Goal: Task Accomplishment & Management: Manage account settings

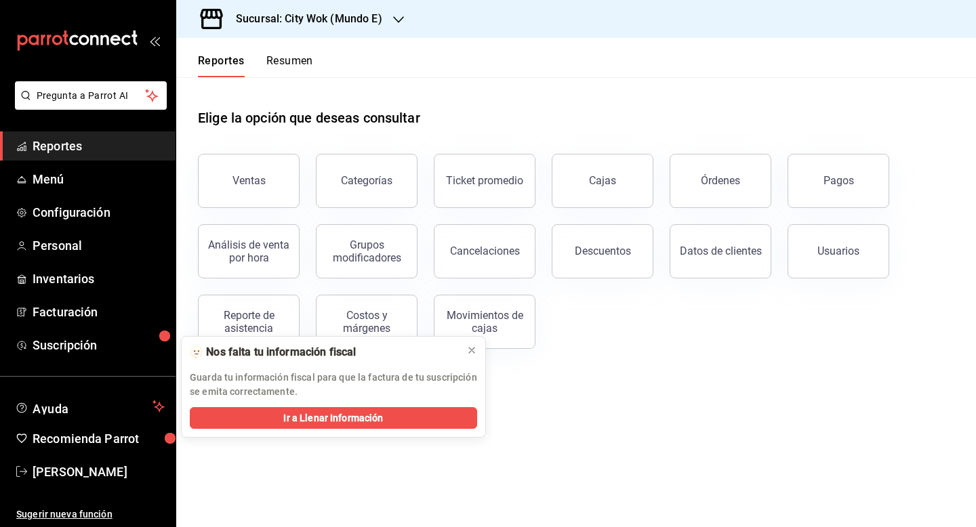
click at [294, 63] on button "Resumen" at bounding box center [289, 65] width 47 height 23
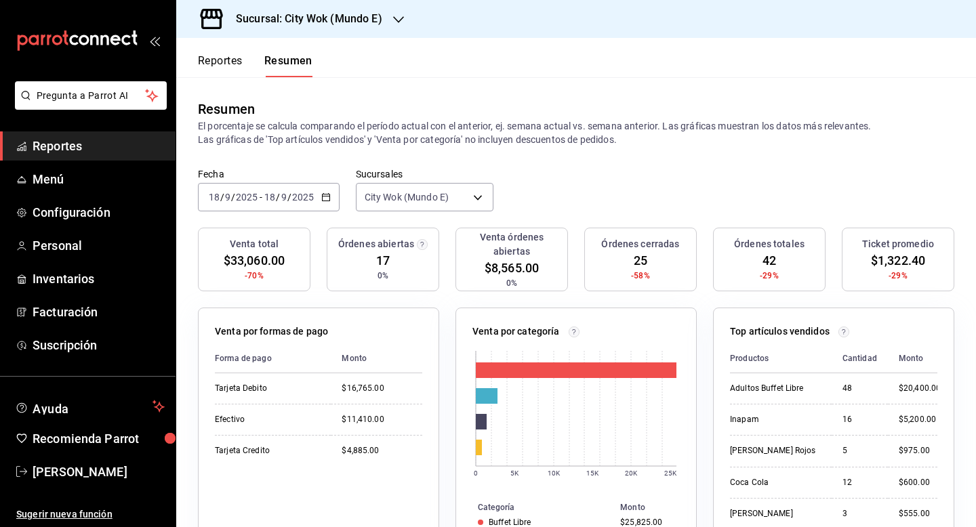
click at [349, 16] on h3 "Sucursal: City Wok (Mundo E)" at bounding box center [303, 19] width 157 height 16
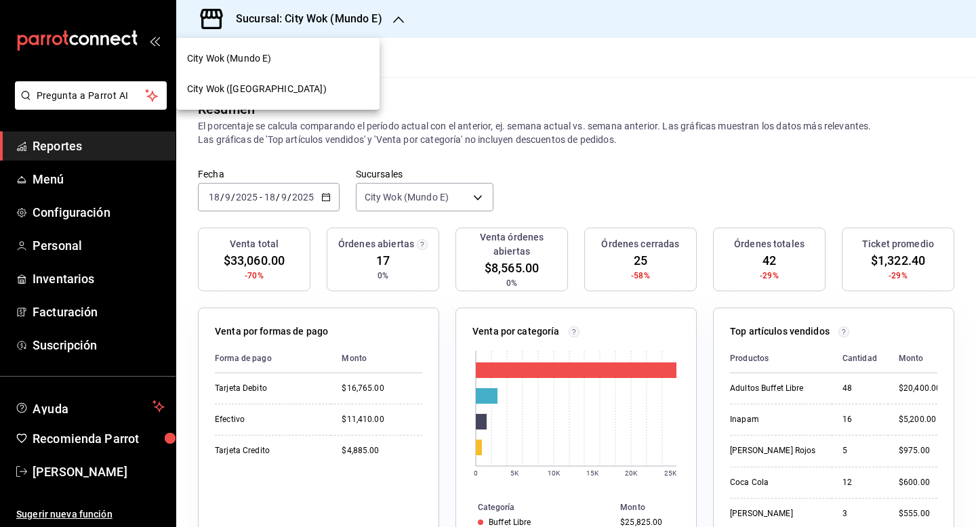
click at [323, 87] on div "City Wok (Tepeyac)" at bounding box center [278, 89] width 182 height 14
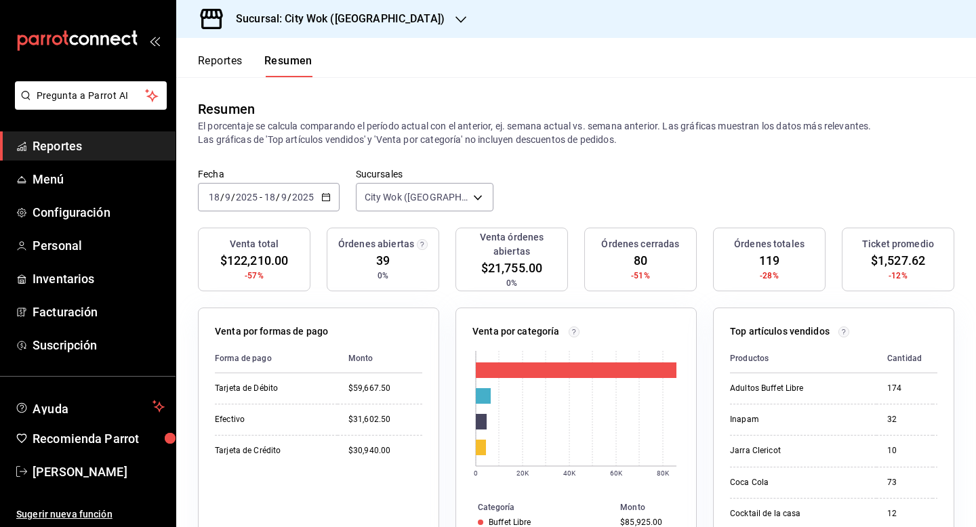
click at [317, 186] on div "2025-09-18 18 / 9 / 2025 - 2025-09-18 18 / 9 / 2025" at bounding box center [269, 197] width 142 height 28
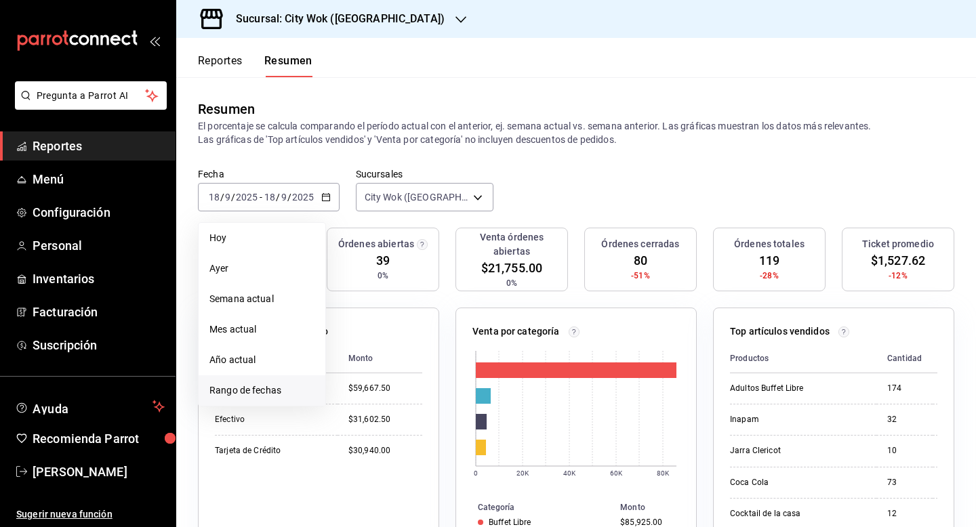
click at [254, 388] on span "Rango de fechas" at bounding box center [261, 391] width 105 height 14
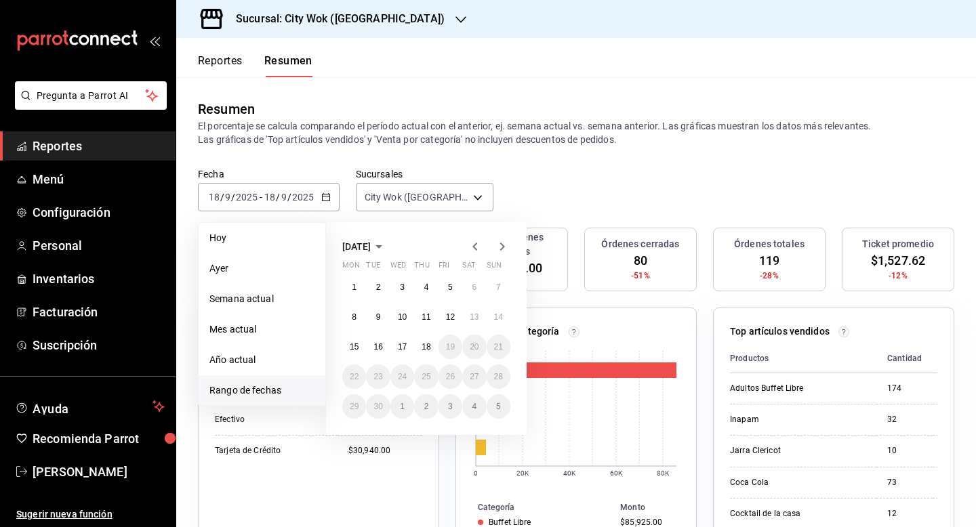
click at [475, 252] on icon "button" at bounding box center [475, 247] width 16 height 16
click at [452, 287] on abbr "1" at bounding box center [450, 287] width 5 height 9
click at [500, 407] on abbr "31" at bounding box center [498, 406] width 9 height 9
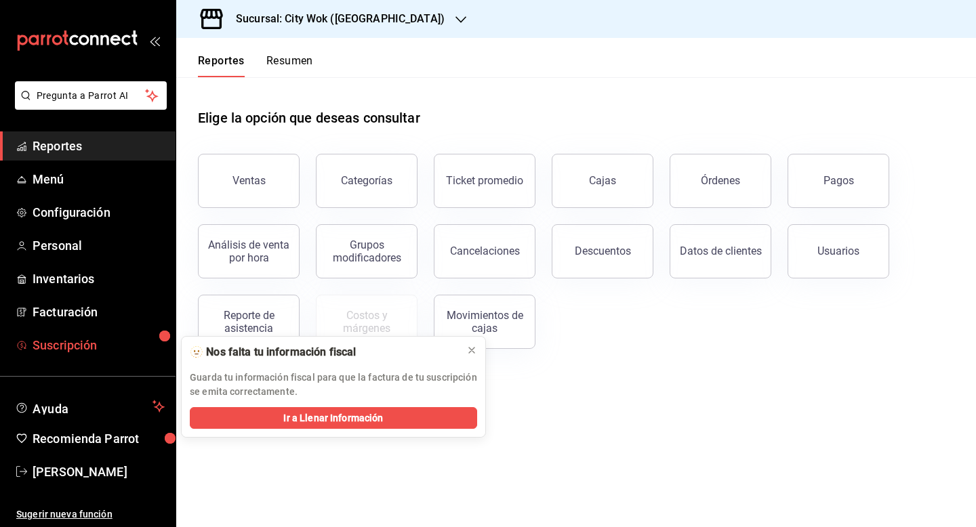
click at [127, 352] on span "Suscripción" at bounding box center [99, 345] width 132 height 18
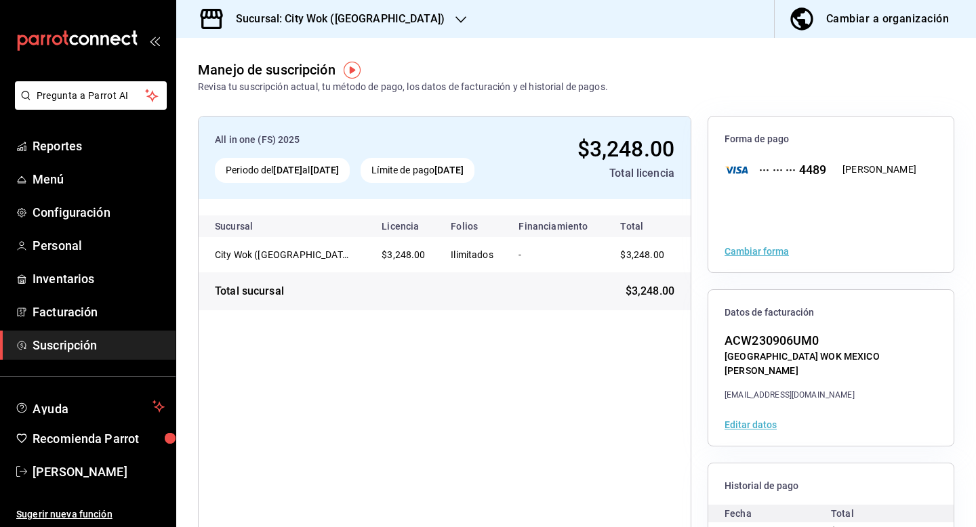
click at [363, 14] on h3 "Sucursal: City Wok (Tepeyac)" at bounding box center [335, 19] width 220 height 16
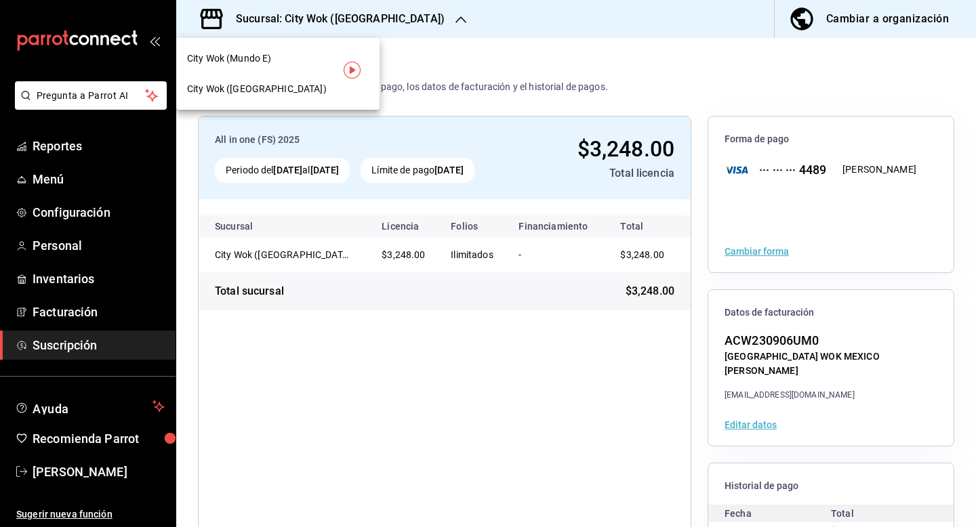
click at [66, 247] on div at bounding box center [488, 263] width 976 height 527
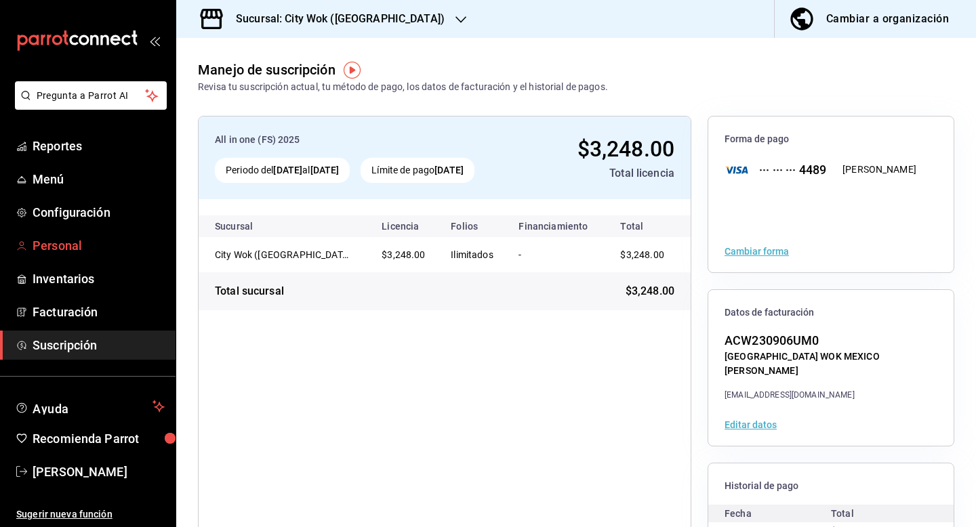
click at [57, 244] on span "Personal" at bounding box center [99, 246] width 132 height 18
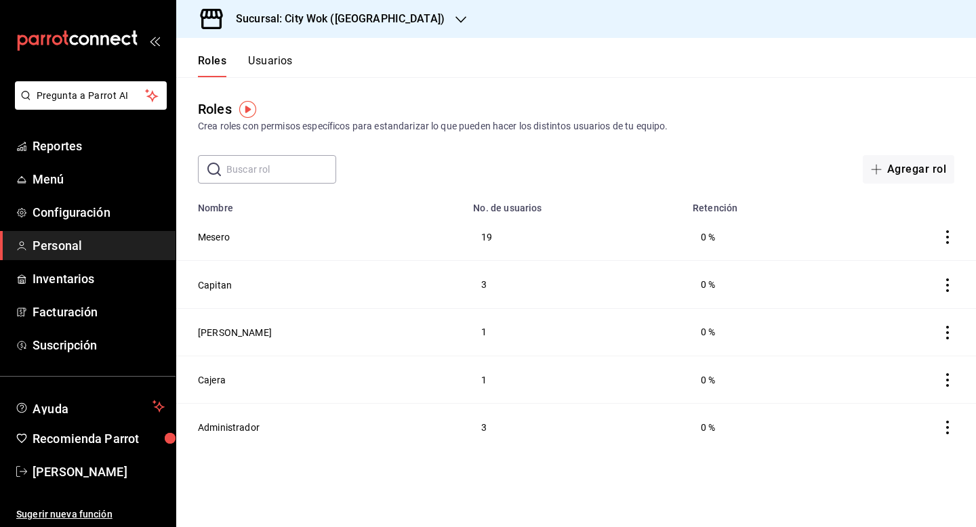
click at [279, 64] on button "Usuarios" at bounding box center [270, 65] width 45 height 23
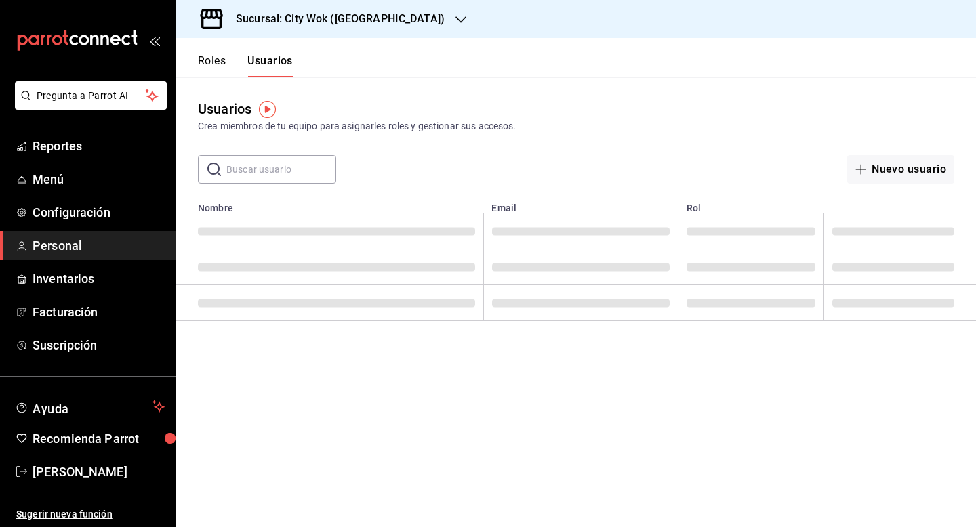
click at [305, 177] on input "text" at bounding box center [281, 169] width 110 height 27
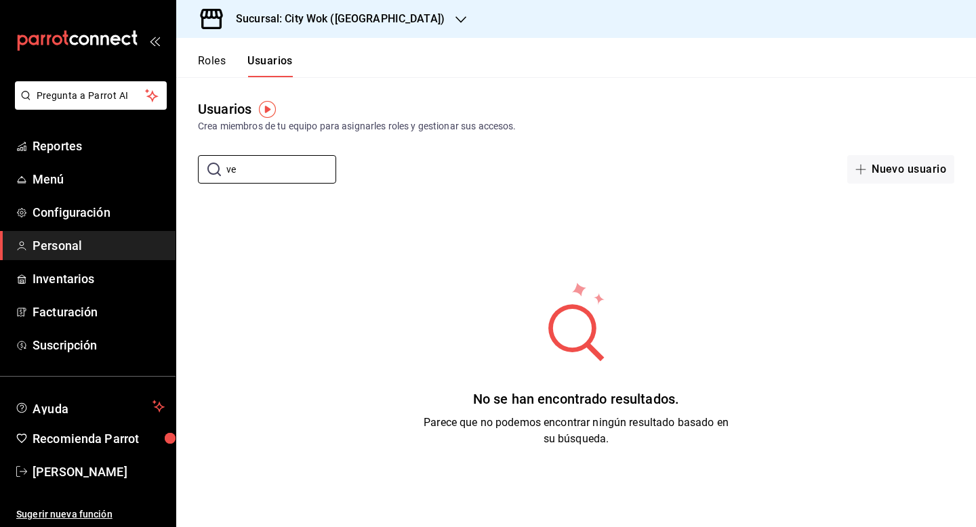
type input "v"
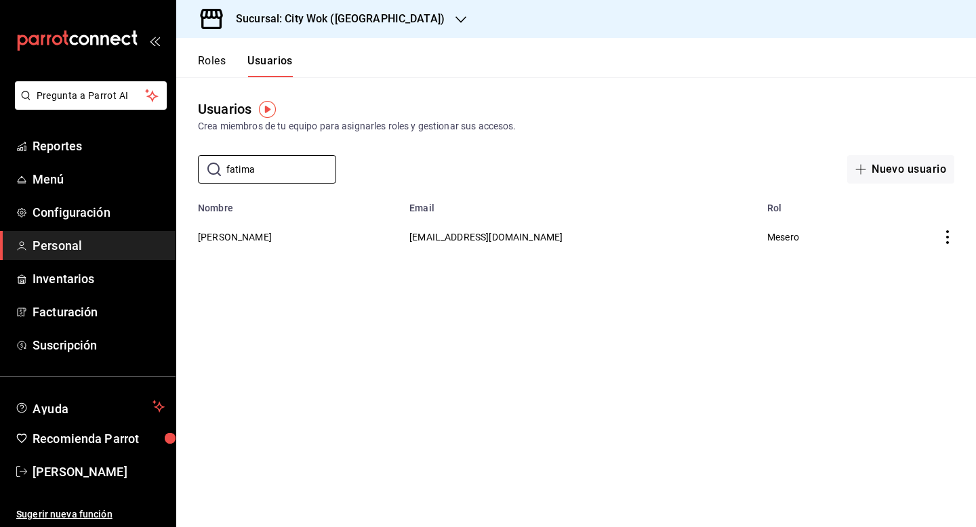
click at [948, 239] on icon "actions" at bounding box center [948, 238] width 14 height 14
click at [926, 252] on li "Eliminar" at bounding box center [898, 256] width 114 height 38
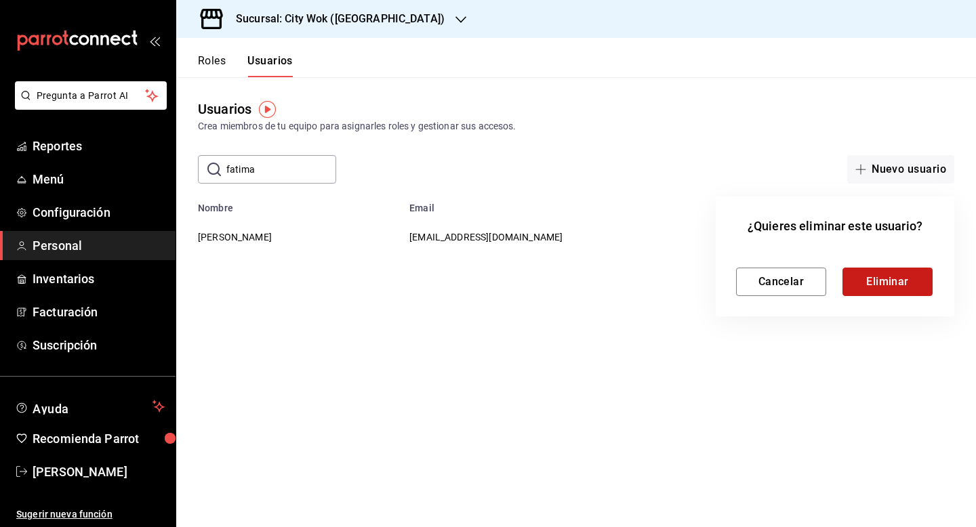
click at [898, 295] on button "Eliminar" at bounding box center [888, 282] width 90 height 28
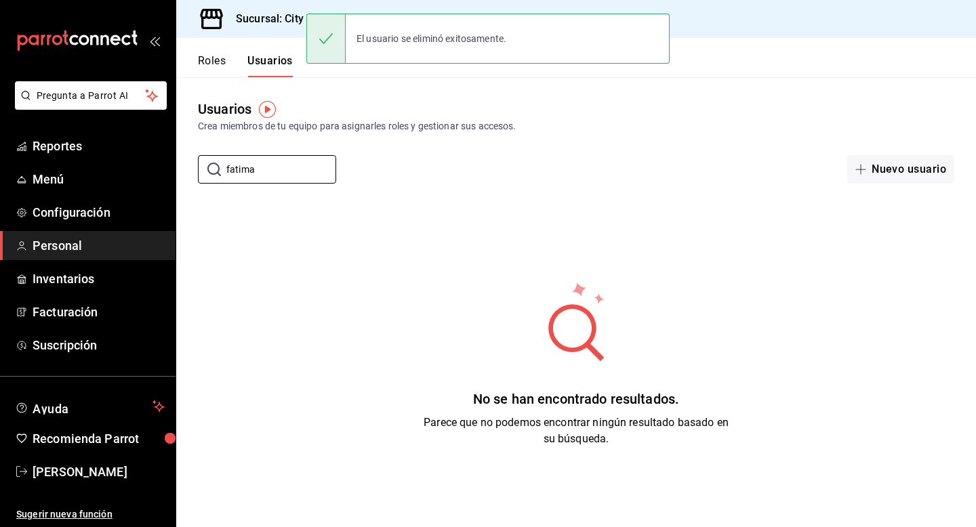
click at [293, 179] on input "fatima" at bounding box center [281, 169] width 110 height 27
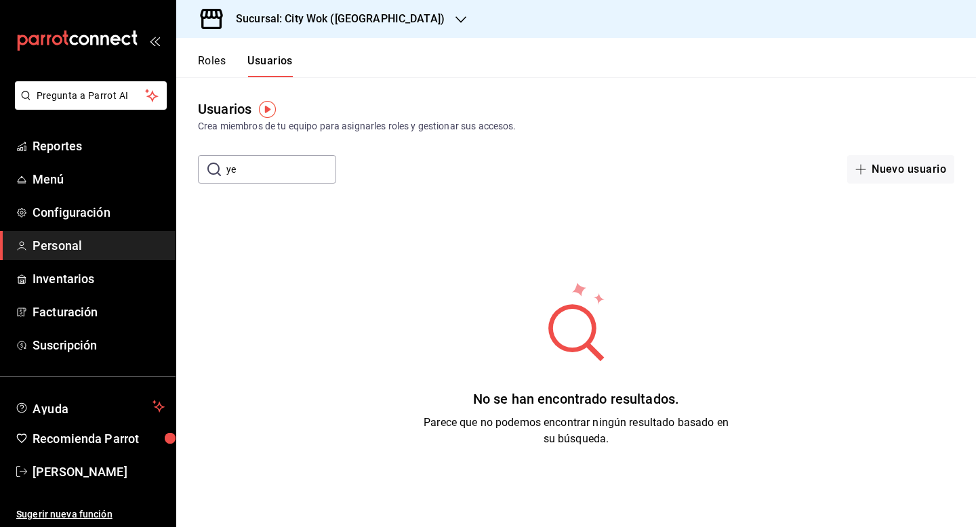
type input "y"
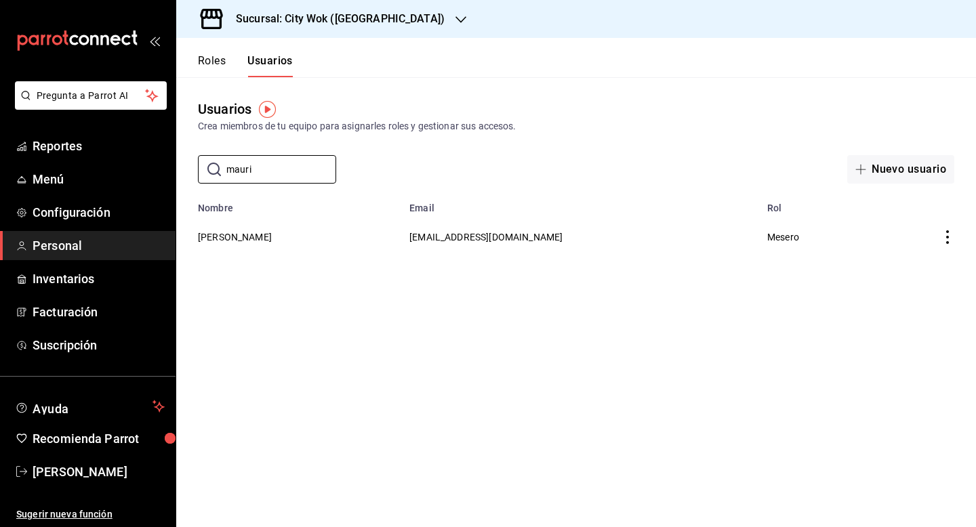
click at [950, 241] on icon "actions" at bounding box center [948, 238] width 14 height 14
click at [932, 250] on li "Eliminar" at bounding box center [898, 256] width 114 height 38
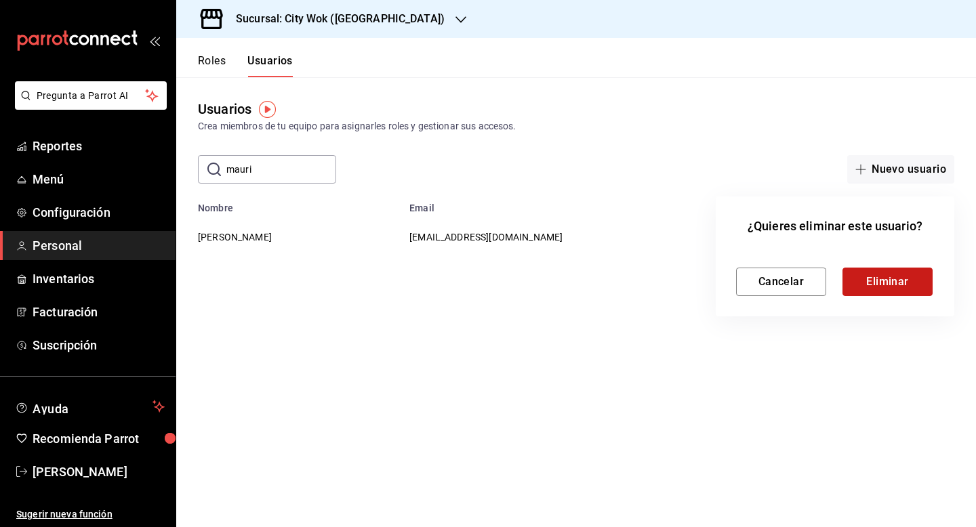
click at [901, 279] on button "Eliminar" at bounding box center [888, 282] width 90 height 28
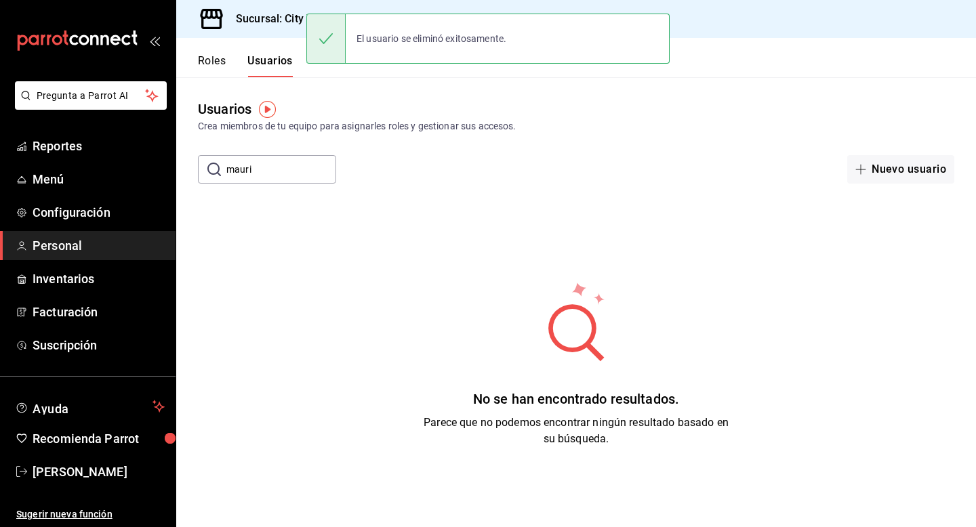
click at [286, 170] on input "mauri" at bounding box center [281, 169] width 110 height 27
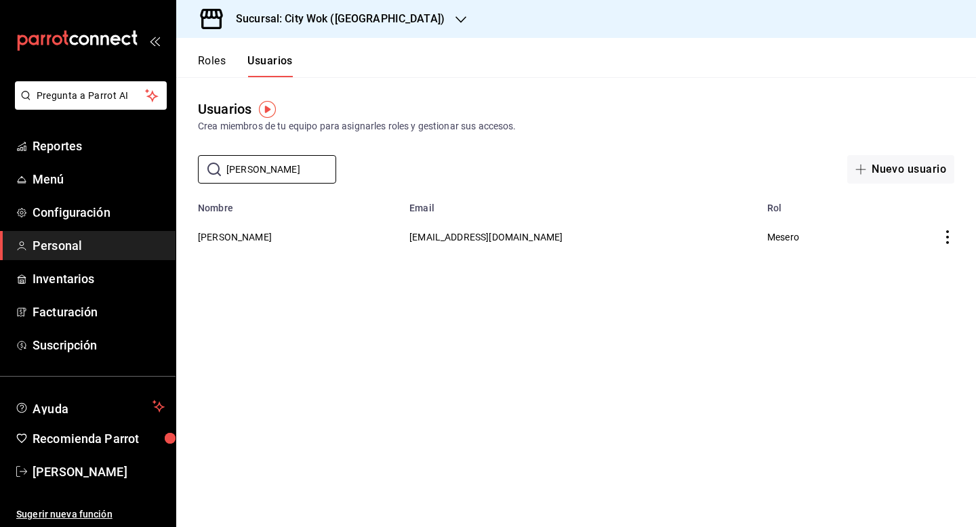
click at [954, 234] on icon "actions" at bounding box center [948, 238] width 14 height 14
click at [921, 257] on li "Eliminar" at bounding box center [898, 256] width 114 height 38
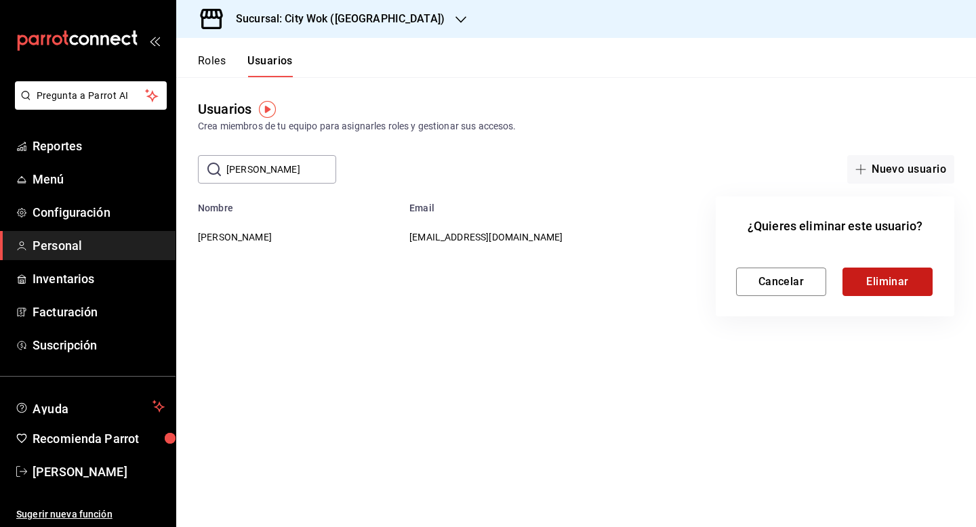
click at [906, 278] on button "Eliminar" at bounding box center [888, 282] width 90 height 28
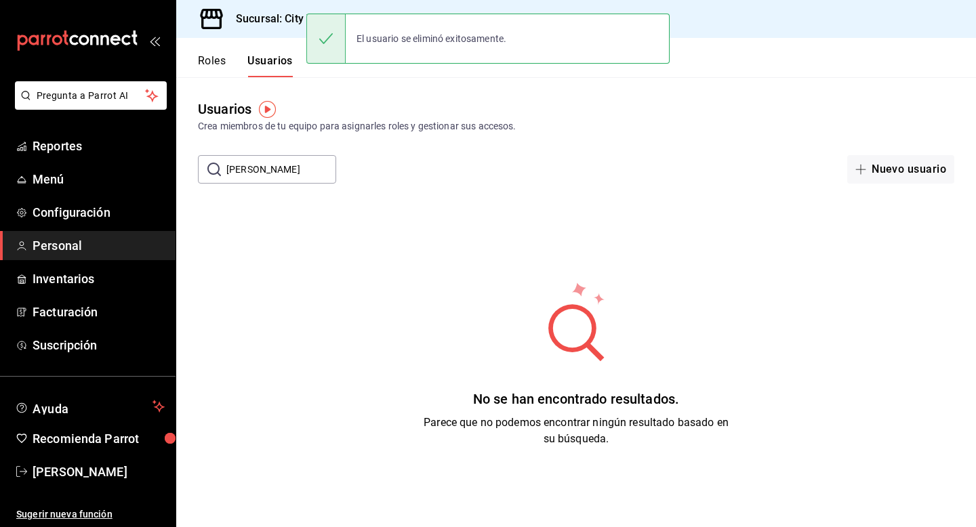
click at [260, 165] on input "luis leo" at bounding box center [281, 169] width 110 height 27
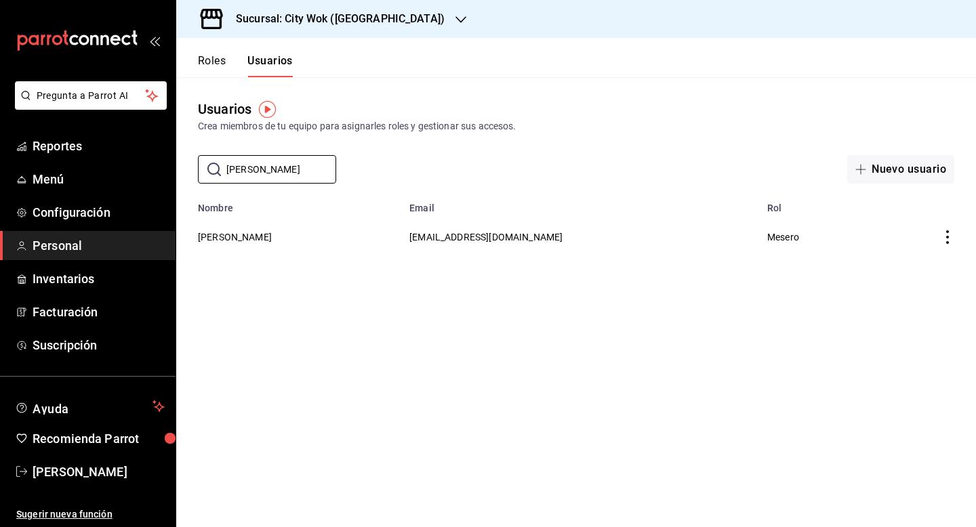
type input "vicente sep"
click at [952, 231] on icon "actions" at bounding box center [948, 238] width 14 height 14
click at [921, 250] on li "Eliminar" at bounding box center [898, 256] width 114 height 38
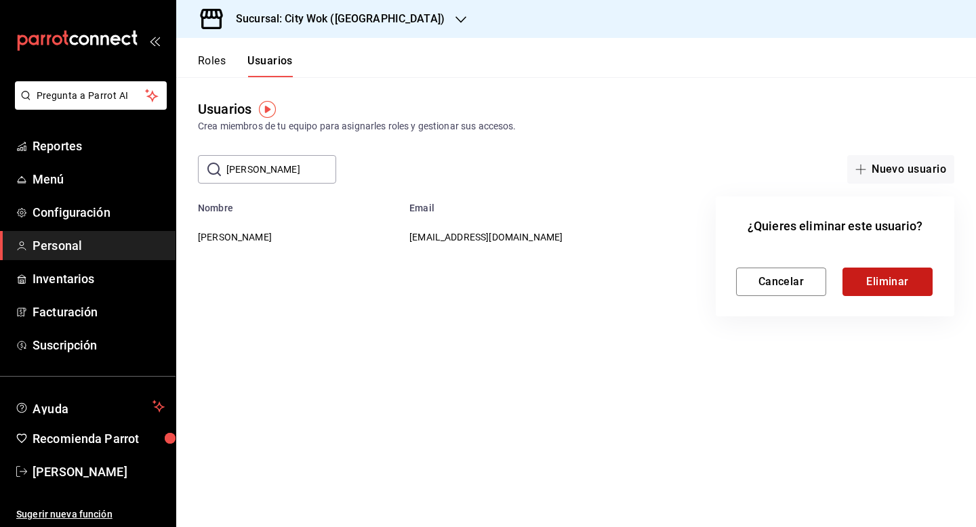
click at [906, 279] on button "Eliminar" at bounding box center [888, 282] width 90 height 28
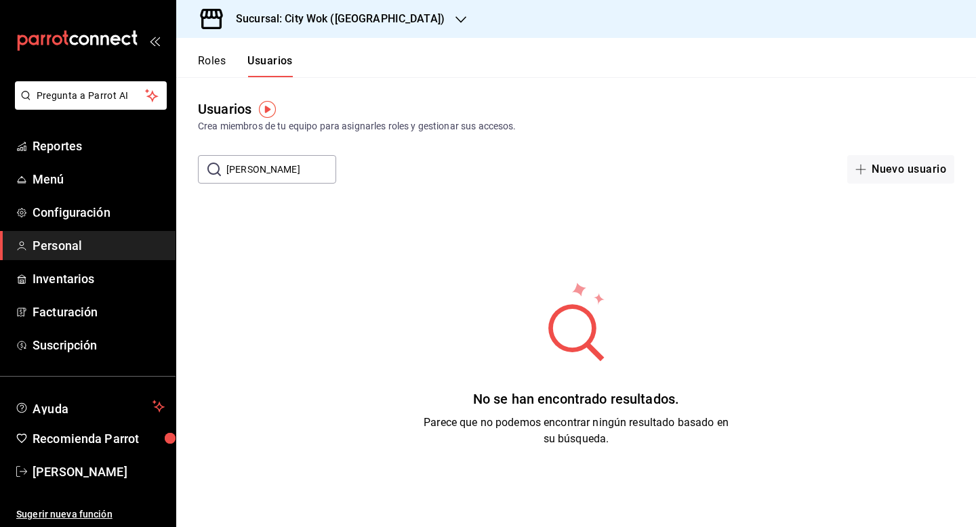
click at [305, 191] on main "Usuarios Crea miembros de tu equipo para asignarles roles y gestionar sus acces…" at bounding box center [576, 305] width 800 height 456
click at [305, 174] on input "vicente sep" at bounding box center [281, 169] width 110 height 27
click at [305, 176] on input "vicente sep" at bounding box center [281, 169] width 110 height 27
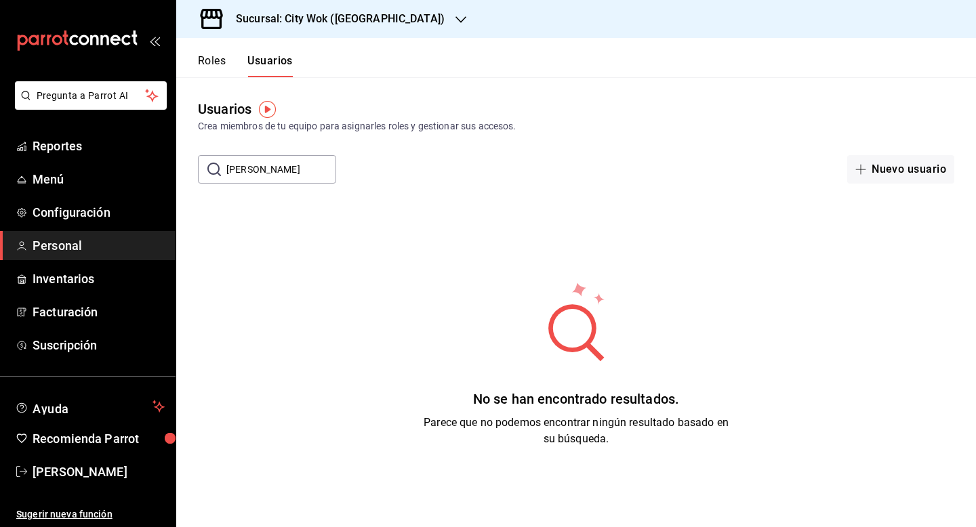
click at [305, 176] on input "vicente sep" at bounding box center [281, 169] width 110 height 27
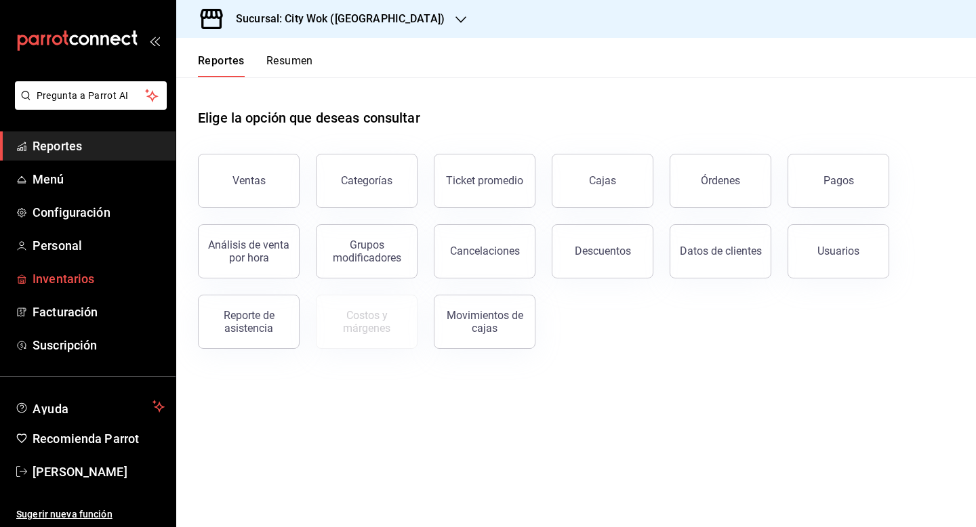
click at [75, 285] on span "Inventarios" at bounding box center [99, 279] width 132 height 18
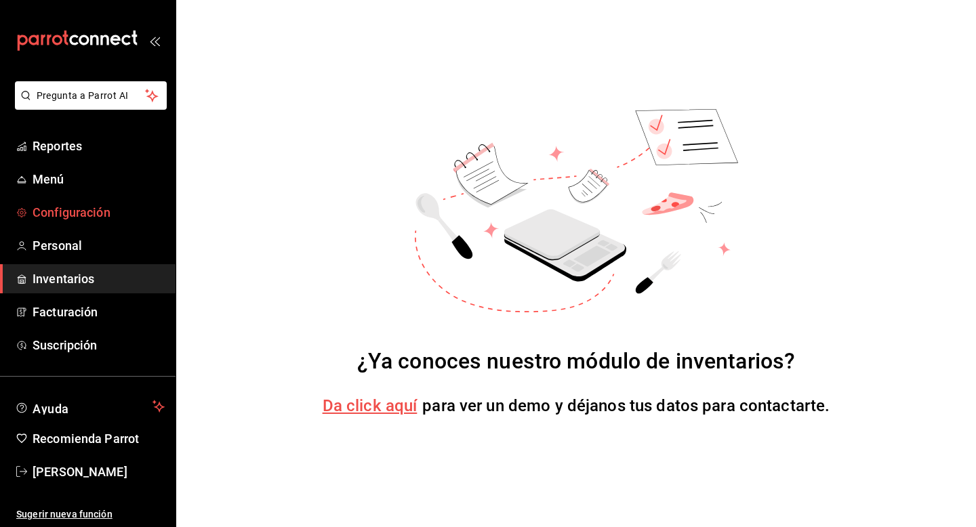
click at [85, 224] on link "Configuración" at bounding box center [88, 212] width 176 height 29
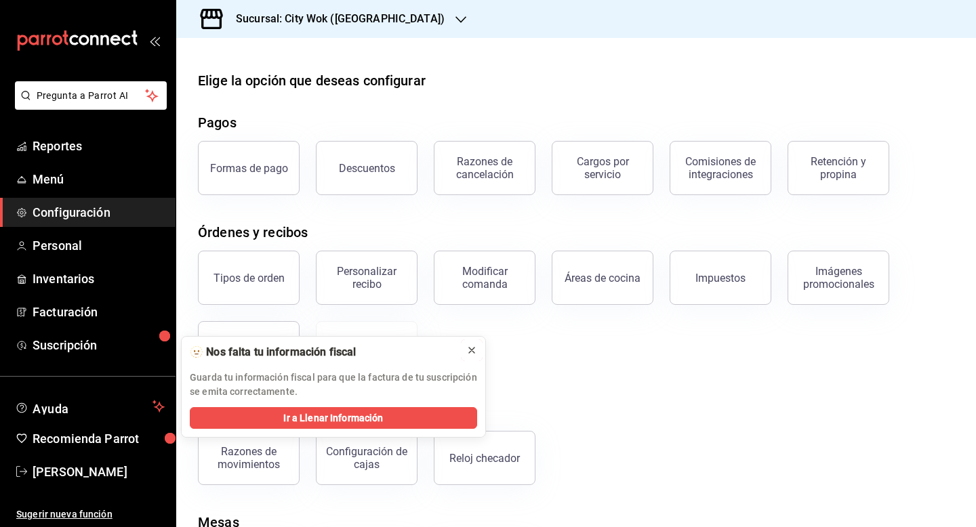
click at [465, 355] on button at bounding box center [472, 351] width 22 height 22
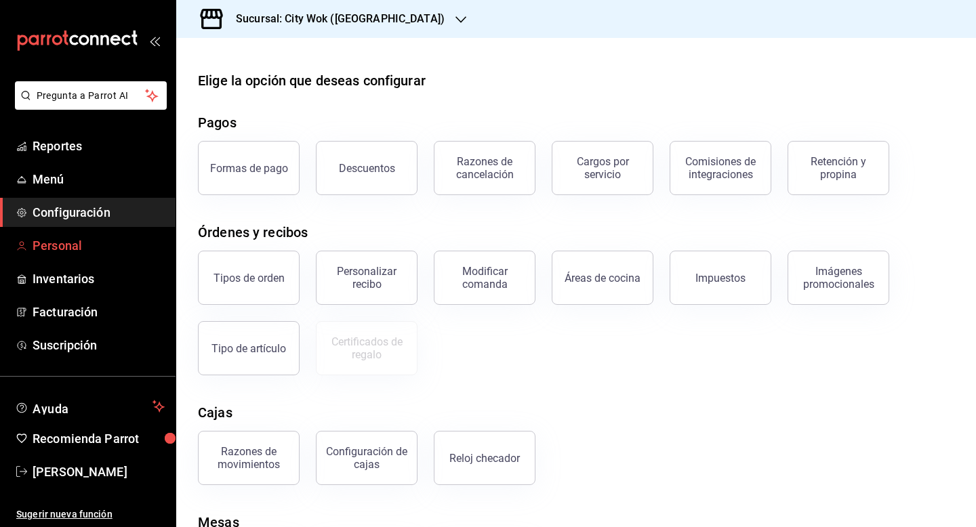
click at [90, 244] on span "Personal" at bounding box center [99, 246] width 132 height 18
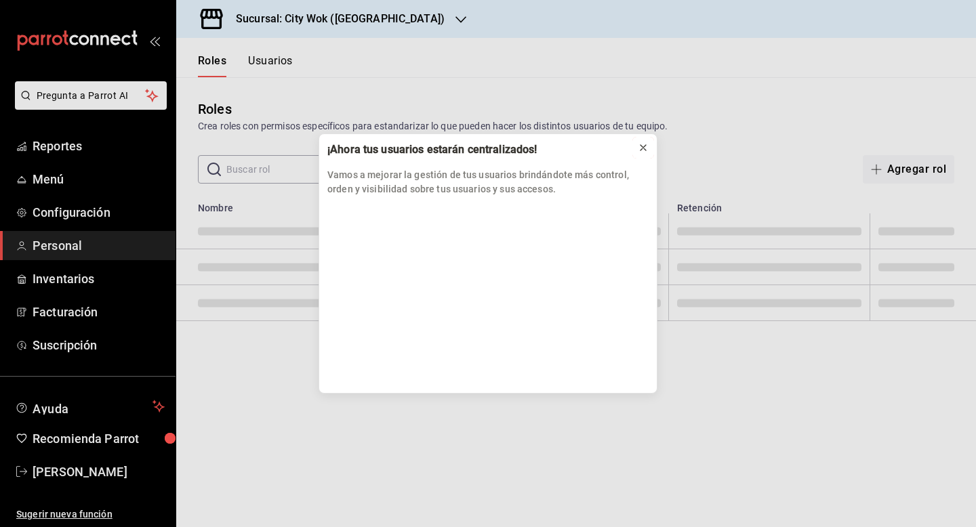
click at [637, 152] on button at bounding box center [644, 148] width 22 height 22
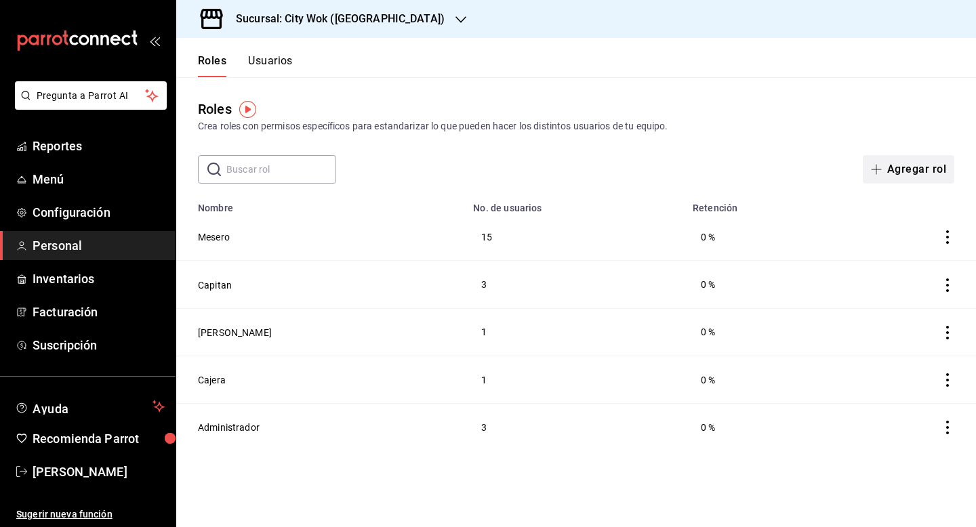
click at [916, 169] on button "Agregar rol" at bounding box center [909, 169] width 92 height 28
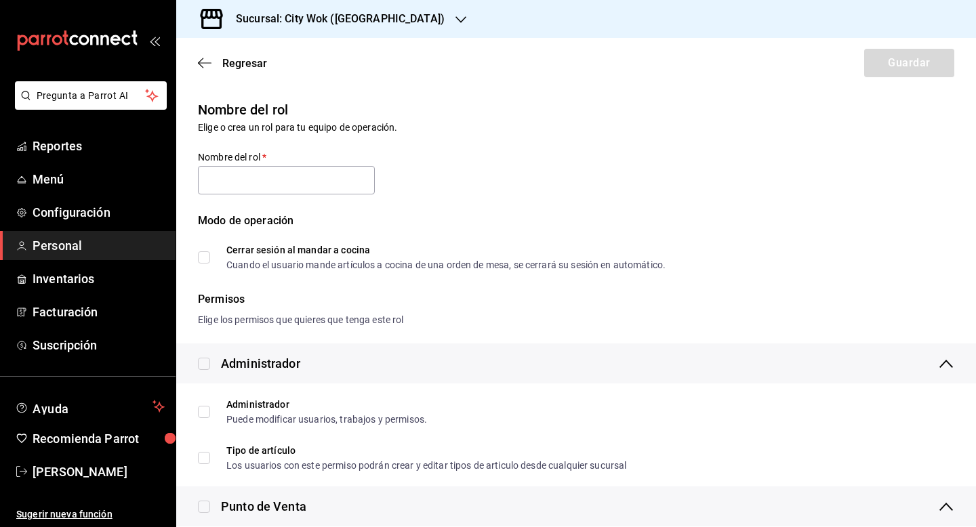
click at [208, 51] on div "Regresar Guardar" at bounding box center [576, 63] width 800 height 50
click at [207, 57] on icon "button" at bounding box center [205, 63] width 14 height 12
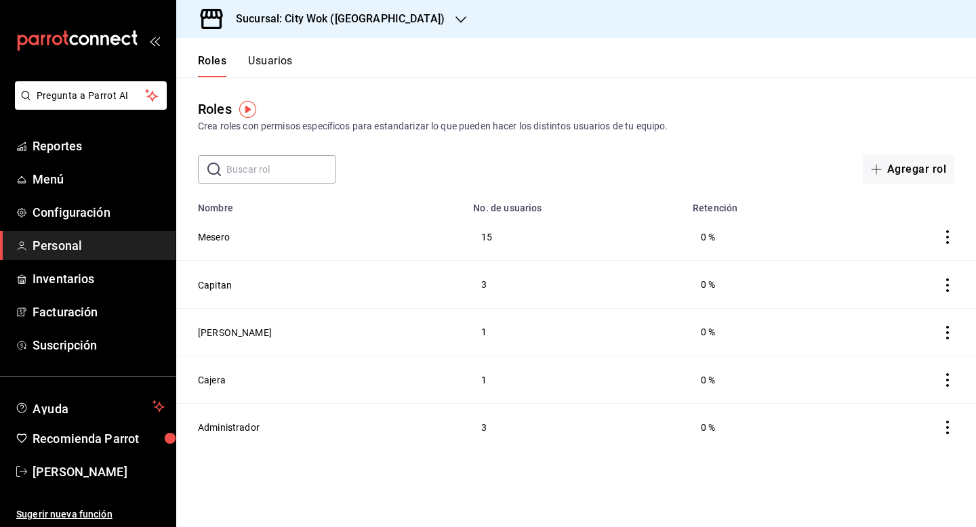
click at [285, 56] on button "Usuarios" at bounding box center [270, 65] width 45 height 23
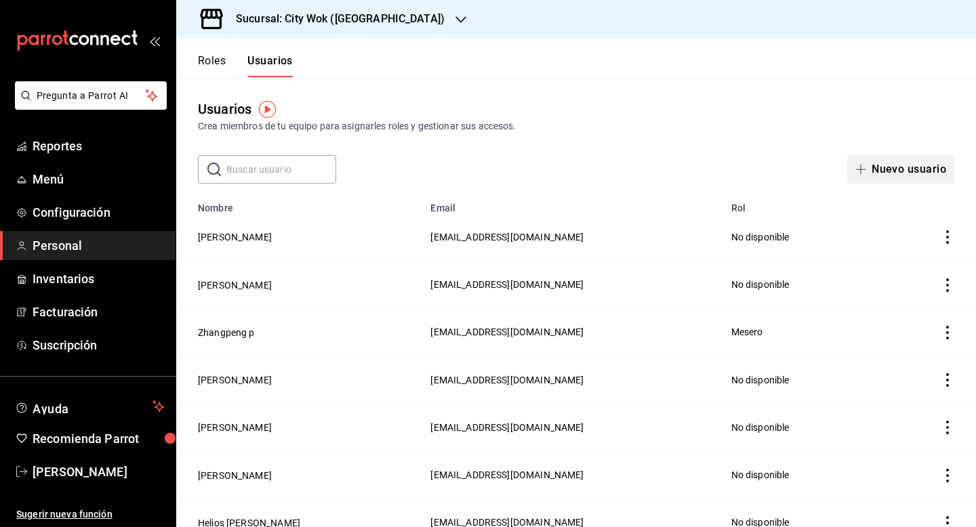
click at [888, 162] on button "Nuevo usuario" at bounding box center [900, 169] width 107 height 28
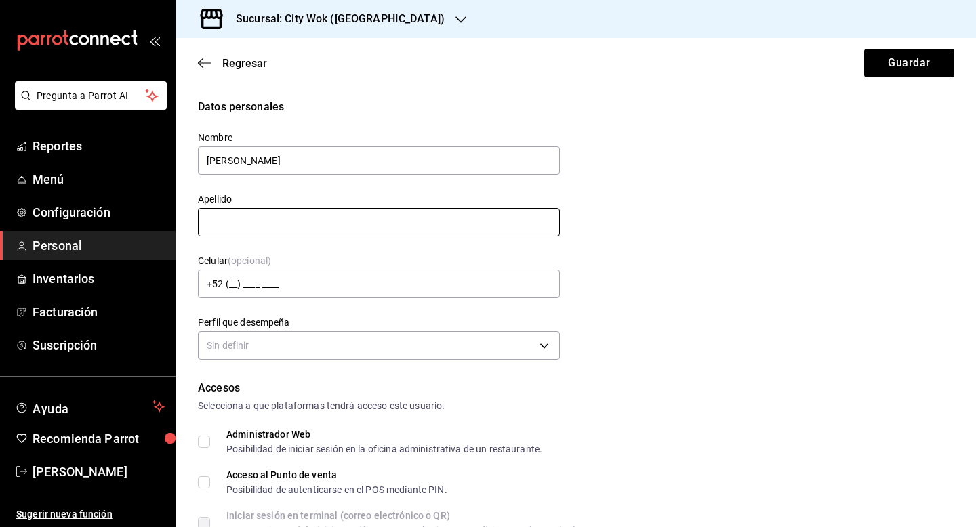
type input "[PERSON_NAME]"
click at [262, 220] on input "text" at bounding box center [379, 222] width 362 height 28
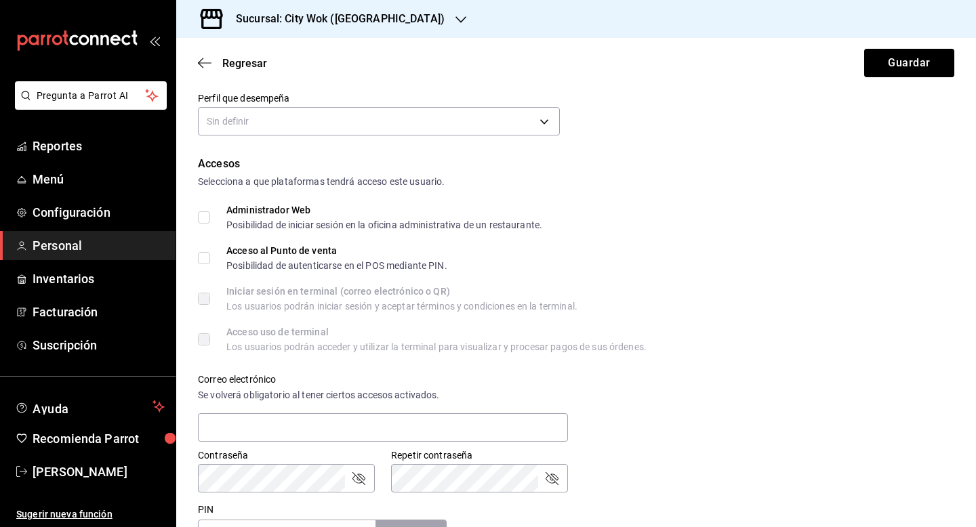
scroll to position [231, 0]
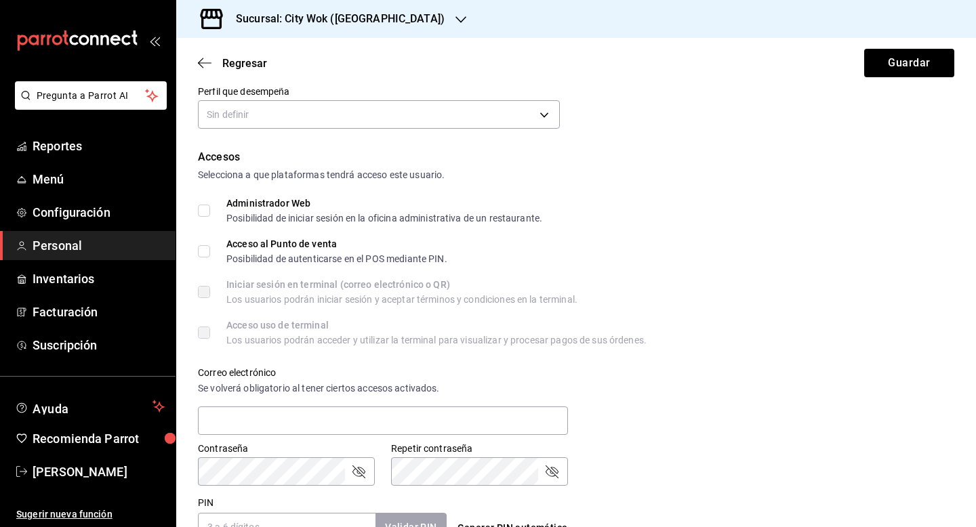
type input "[PERSON_NAME]"
click at [201, 247] on input "Acceso al Punto de venta Posibilidad de autenticarse en el POS mediante PIN." at bounding box center [204, 251] width 12 height 12
checkbox input "true"
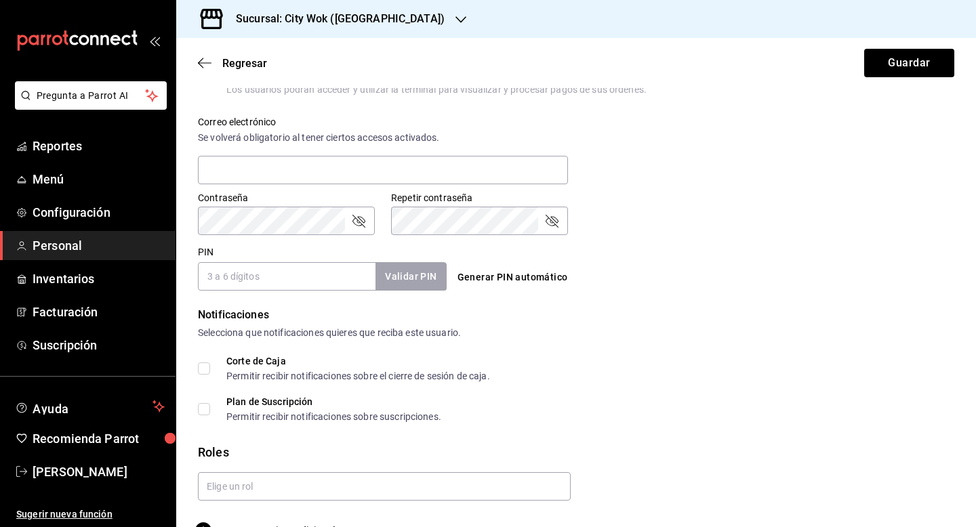
click at [353, 281] on input "PIN" at bounding box center [287, 276] width 178 height 28
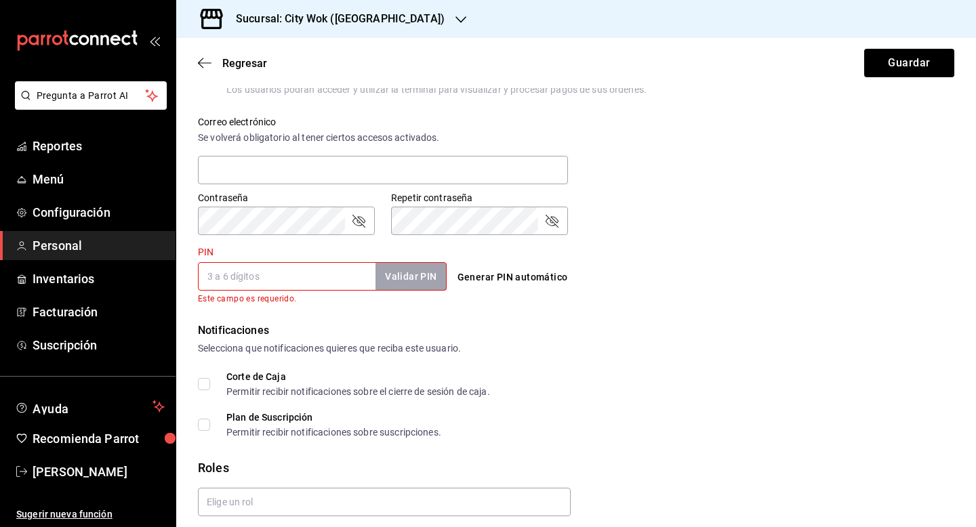
click at [512, 278] on button "Generar PIN automático" at bounding box center [512, 277] width 121 height 25
type input "4057"
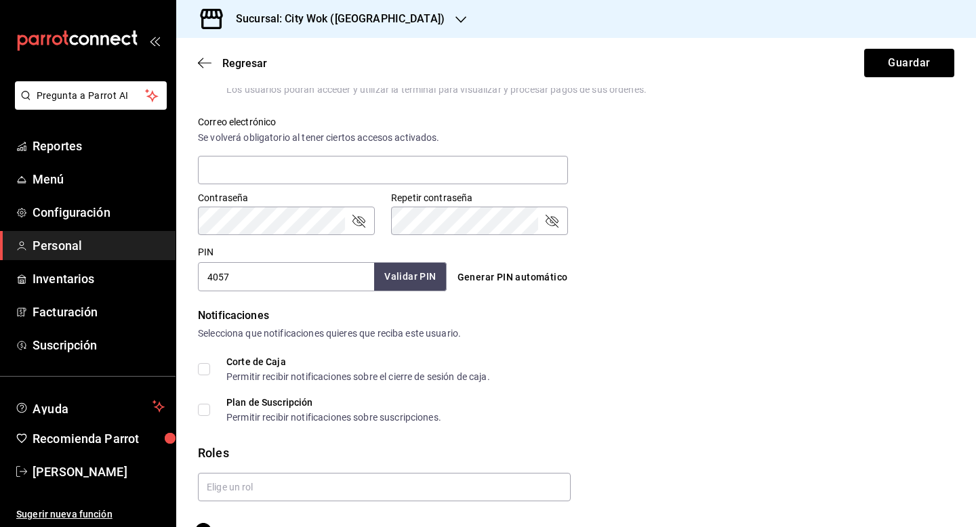
click at [428, 266] on button "Validar PIN" at bounding box center [410, 276] width 72 height 29
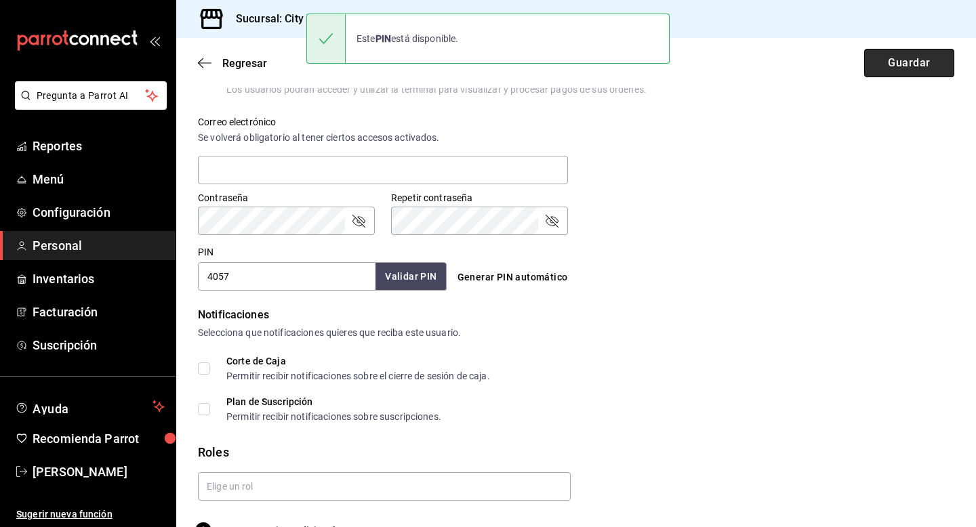
click at [884, 67] on button "Guardar" at bounding box center [909, 63] width 90 height 28
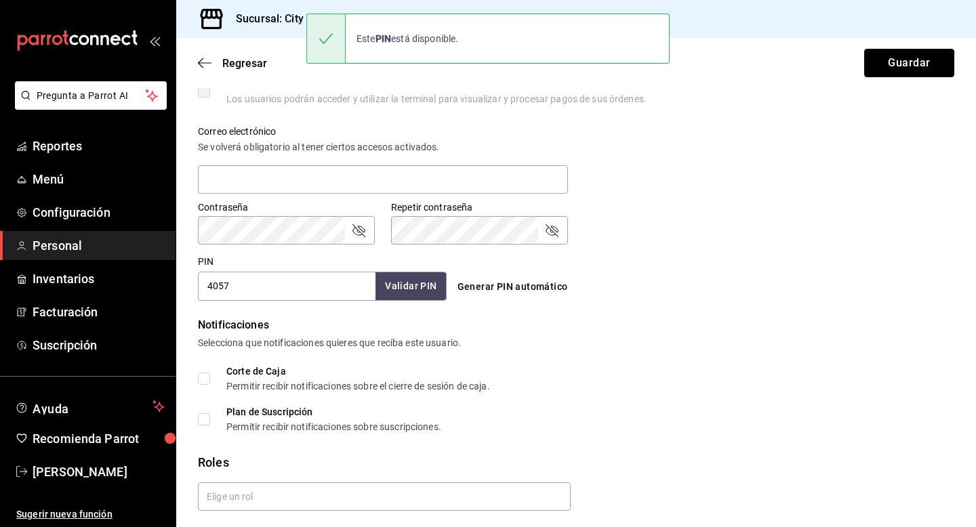
scroll to position [492, 0]
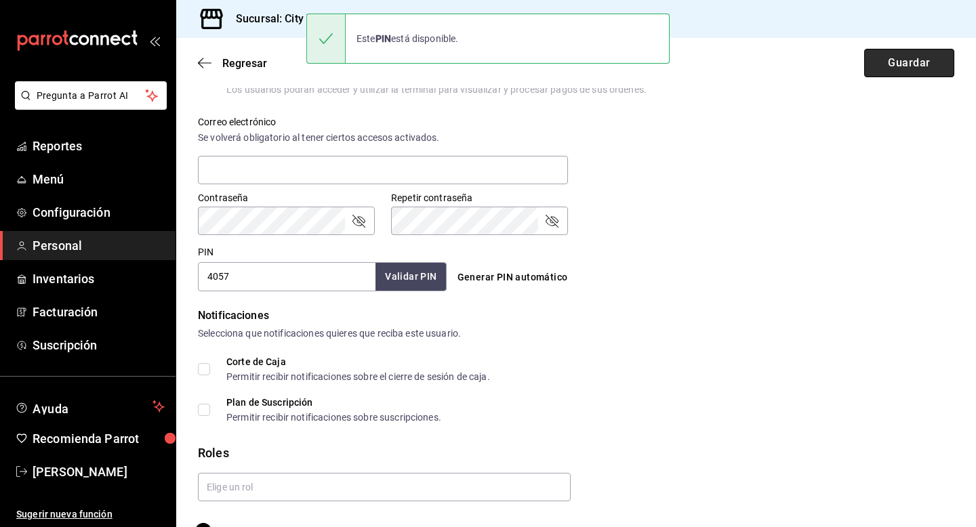
click at [908, 67] on button "Guardar" at bounding box center [909, 63] width 90 height 28
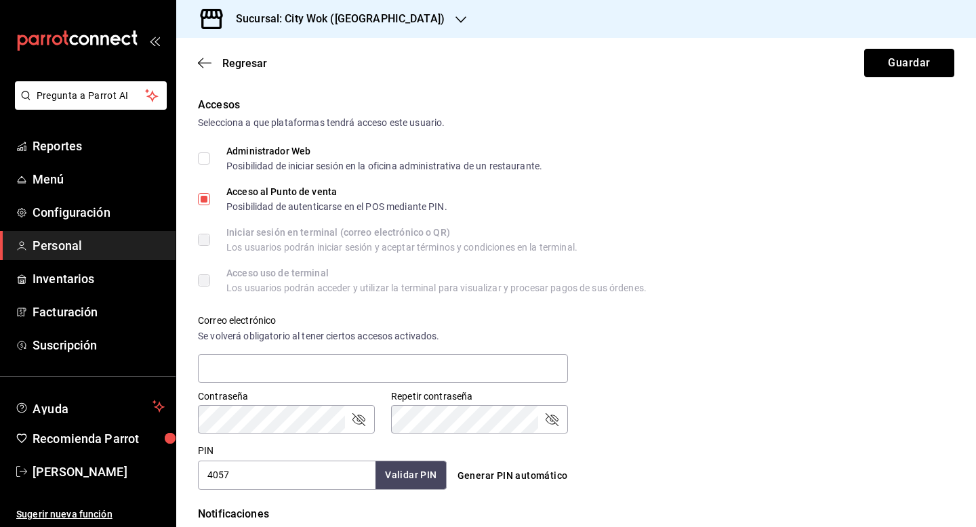
scroll to position [0, 0]
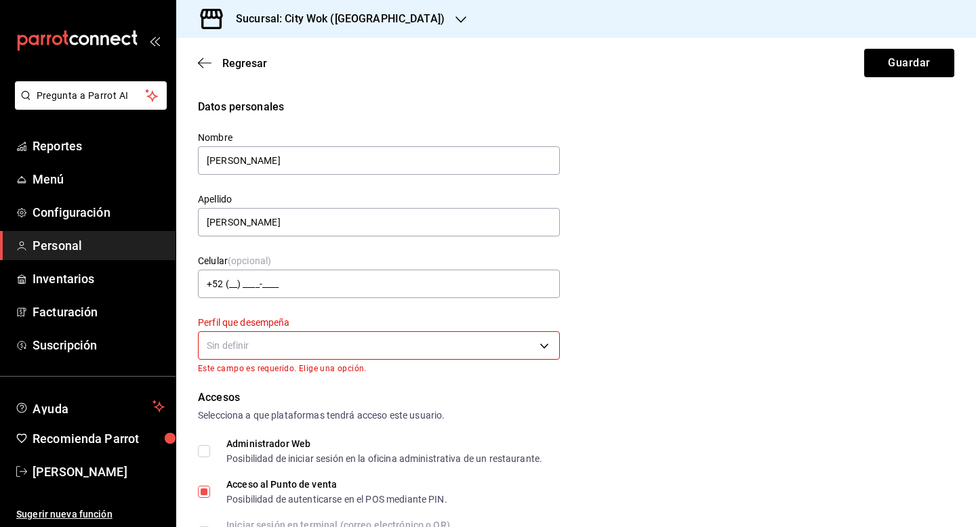
click at [503, 347] on body "Pregunta a Parrot AI Reportes Menú Configuración Personal Inventarios Facturaci…" at bounding box center [488, 263] width 976 height 527
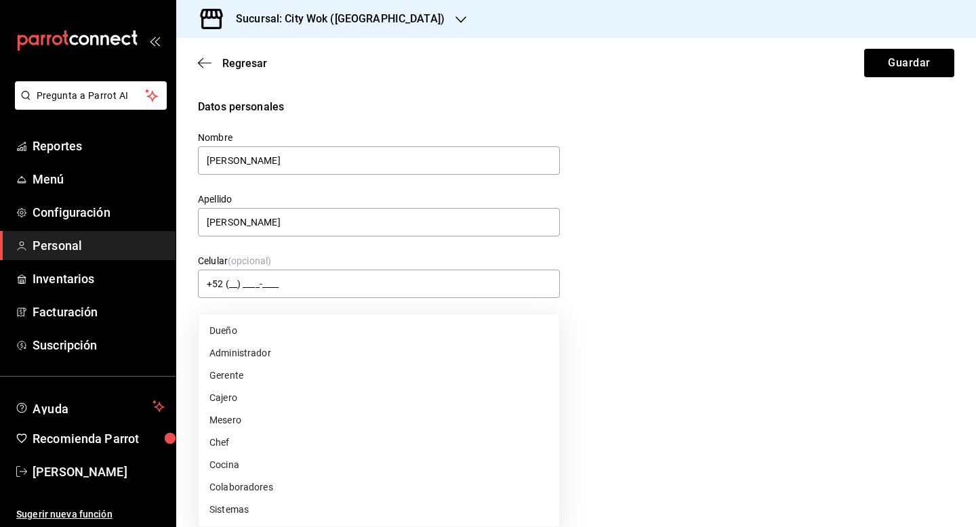
click at [460, 417] on li "Mesero" at bounding box center [379, 420] width 361 height 22
type input "WAITER"
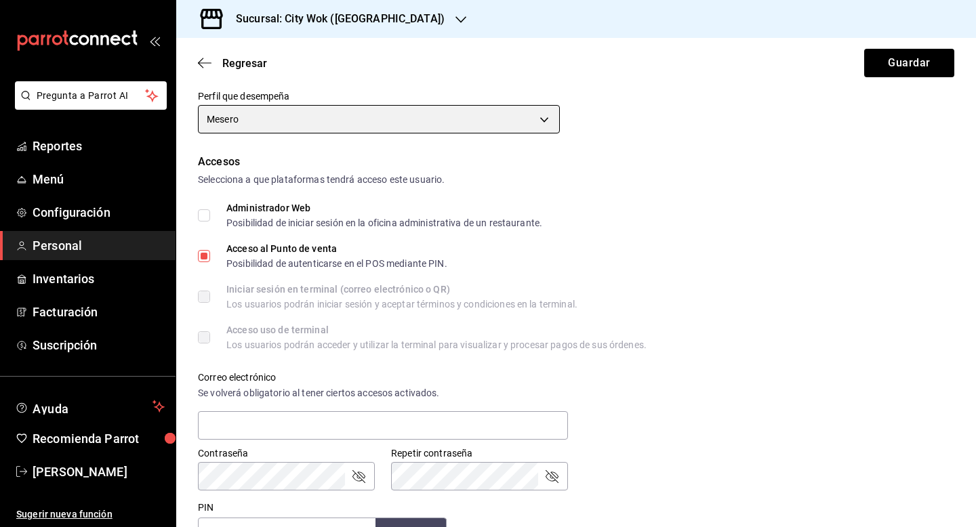
scroll to position [515, 0]
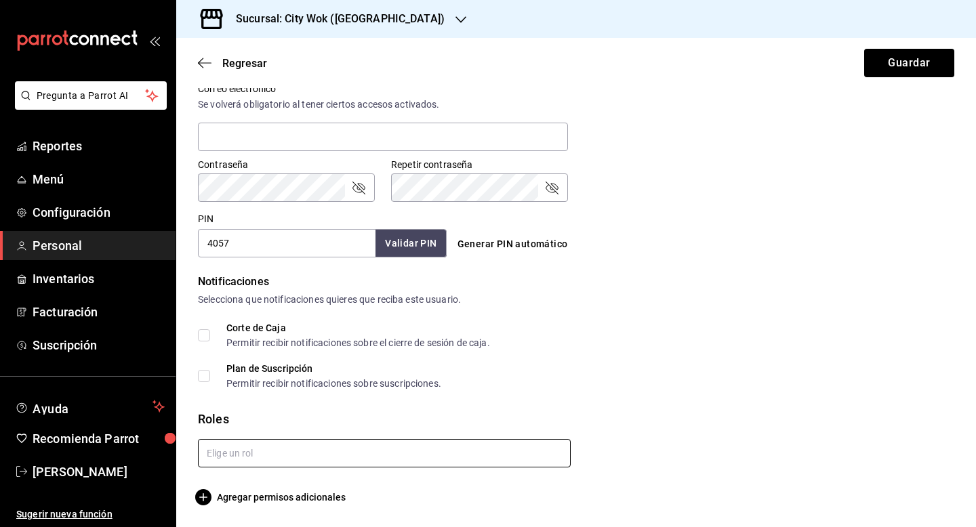
click at [443, 458] on input "text" at bounding box center [384, 453] width 373 height 28
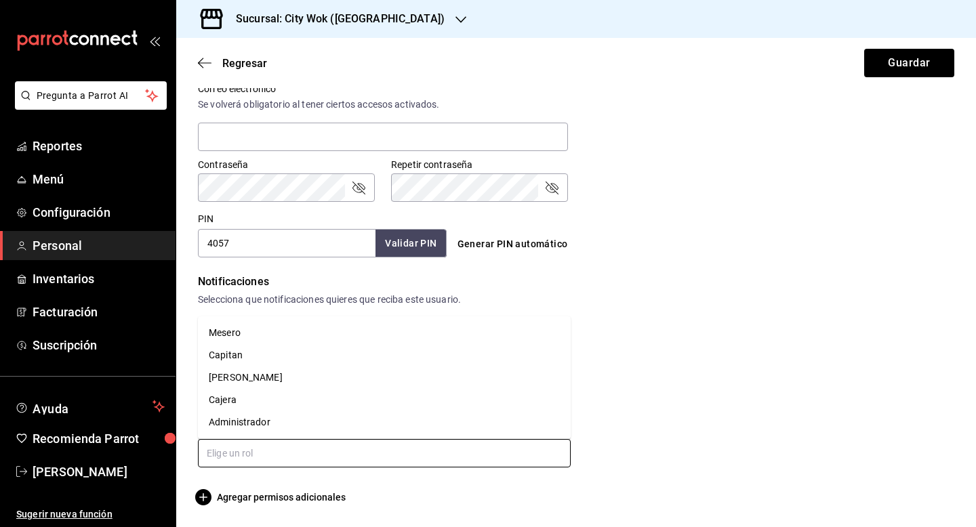
click at [433, 332] on li "Mesero" at bounding box center [384, 333] width 373 height 22
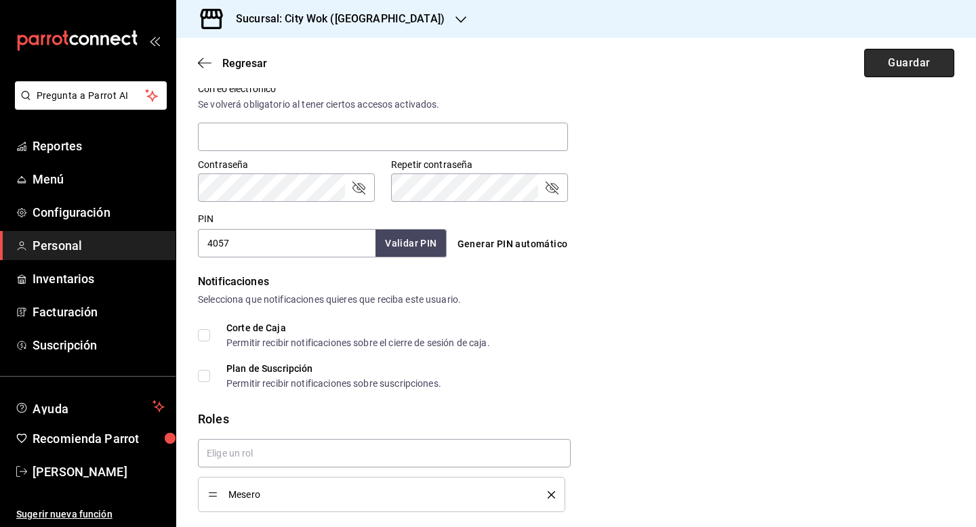
click at [878, 66] on button "Guardar" at bounding box center [909, 63] width 90 height 28
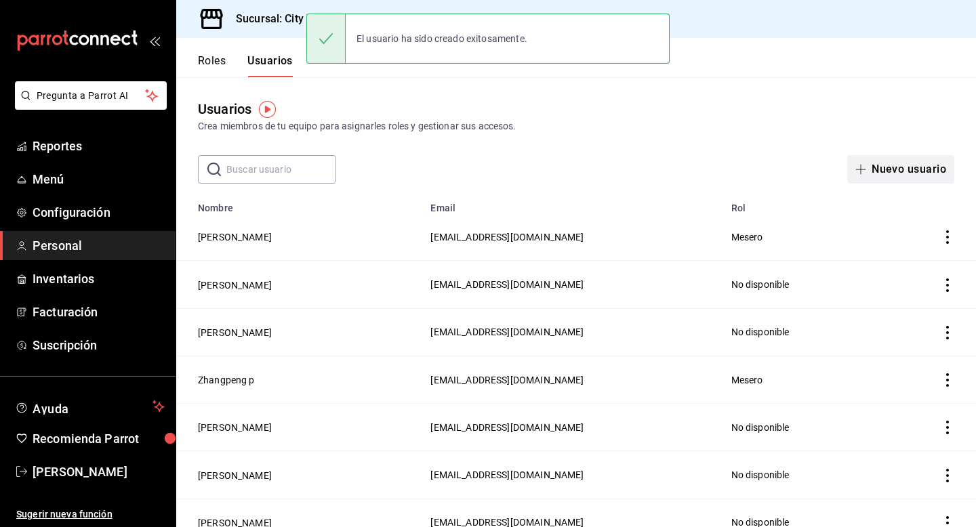
click at [902, 163] on button "Nuevo usuario" at bounding box center [900, 169] width 107 height 28
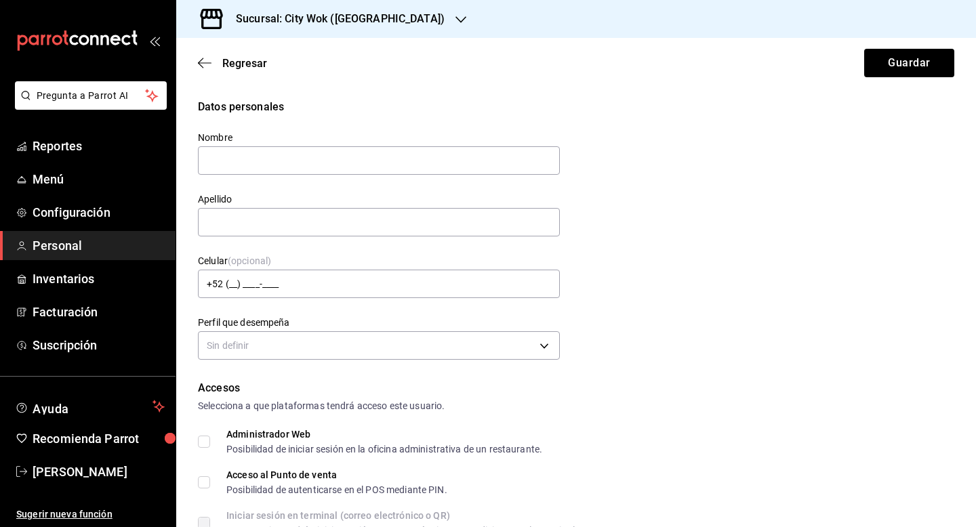
type input "a"
type input "[PERSON_NAME]"
click at [522, 227] on input "text" at bounding box center [379, 222] width 362 height 28
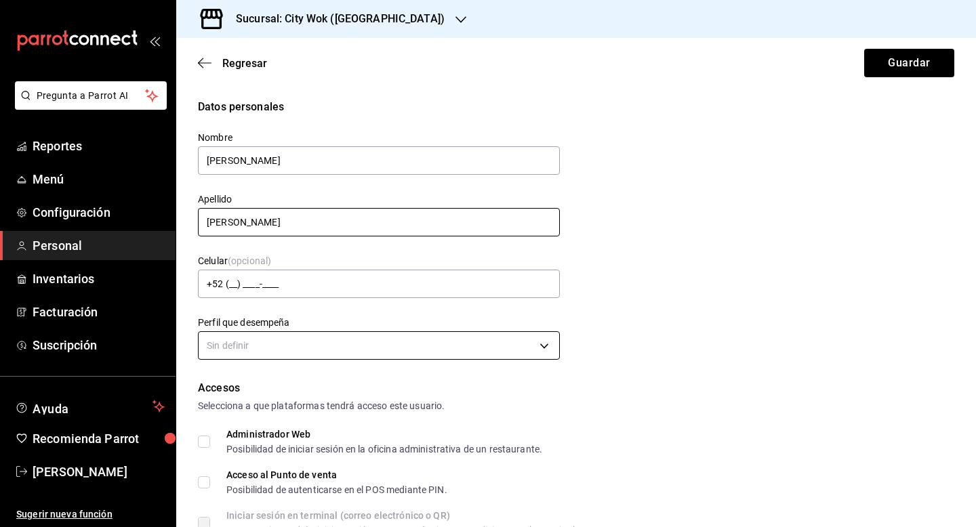
type input "[PERSON_NAME]"
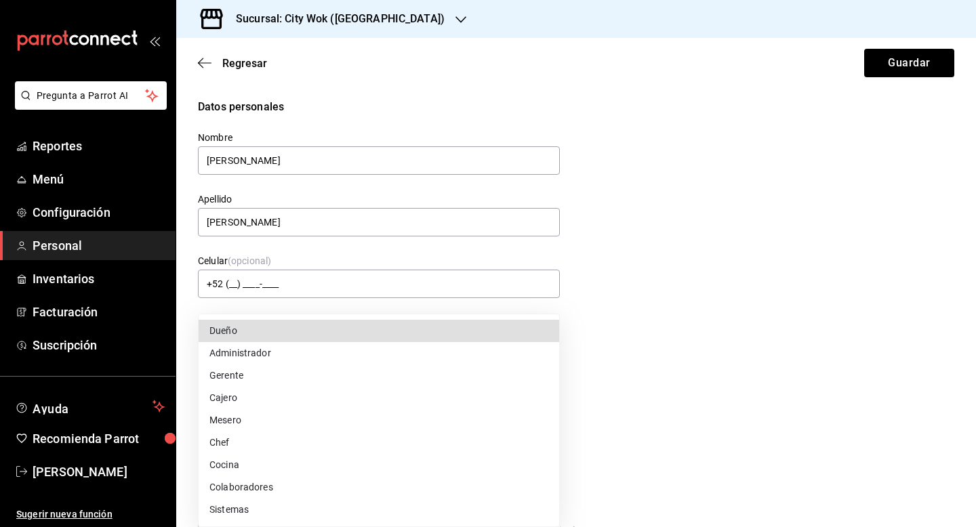
click at [525, 342] on body "Pregunta a Parrot AI Reportes Menú Configuración Personal Inventarios Facturaci…" at bounding box center [488, 263] width 976 height 527
click at [481, 411] on li "Mesero" at bounding box center [379, 420] width 361 height 22
type input "WAITER"
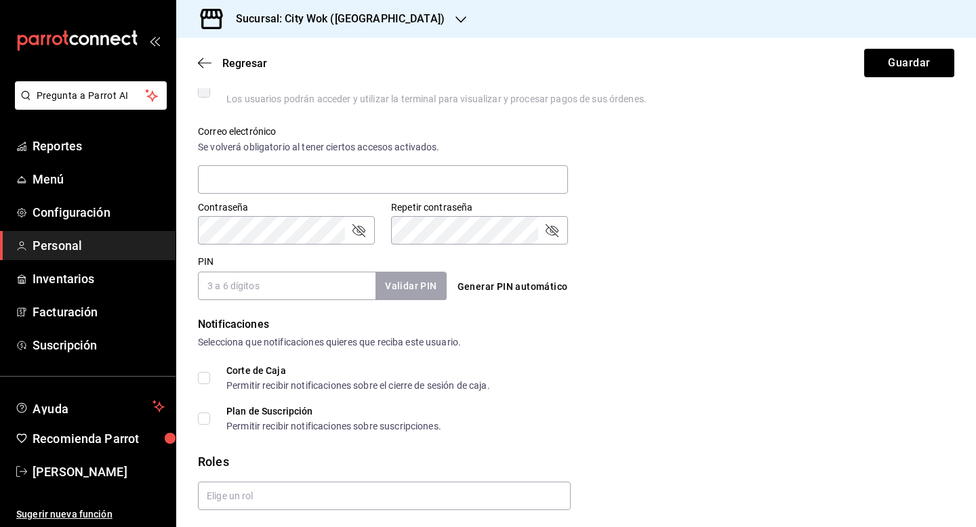
scroll to position [515, 0]
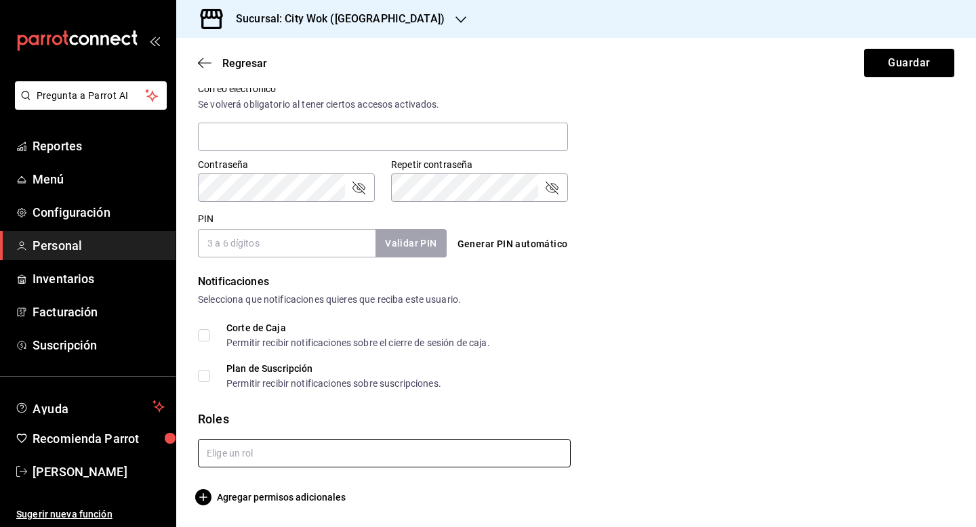
click at [367, 460] on input "text" at bounding box center [384, 453] width 373 height 28
type input "mes"
click at [322, 485] on li "Mesero" at bounding box center [384, 484] width 373 height 22
checkbox input "true"
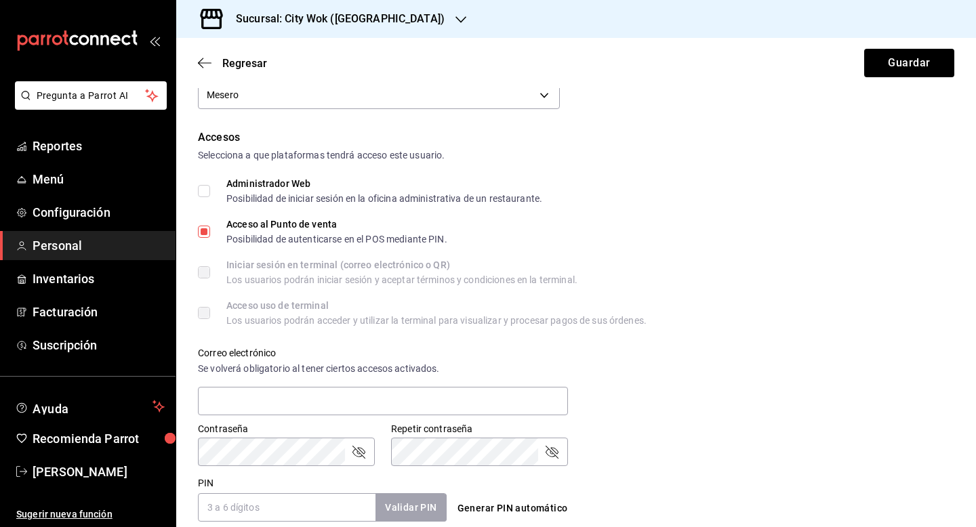
scroll to position [302, 0]
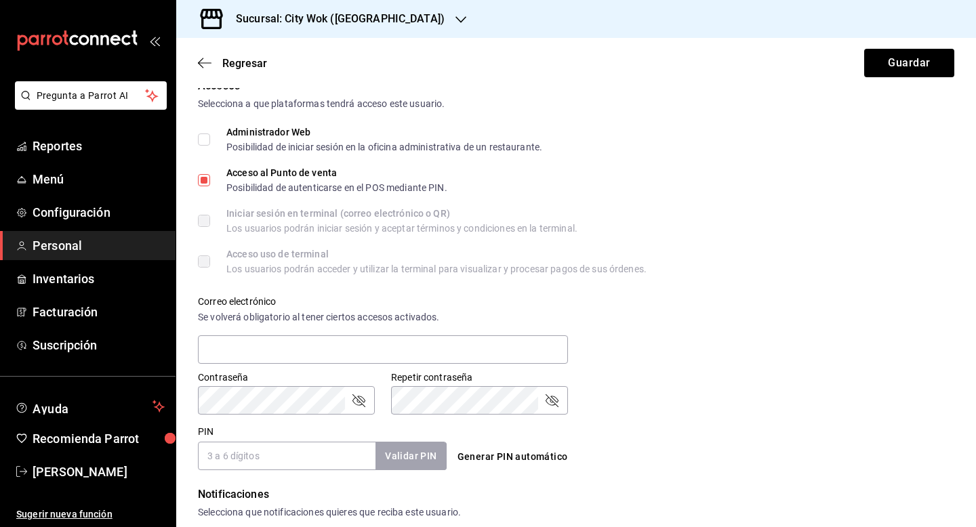
click at [500, 459] on button "Generar PIN automático" at bounding box center [512, 457] width 121 height 25
type input "4042"
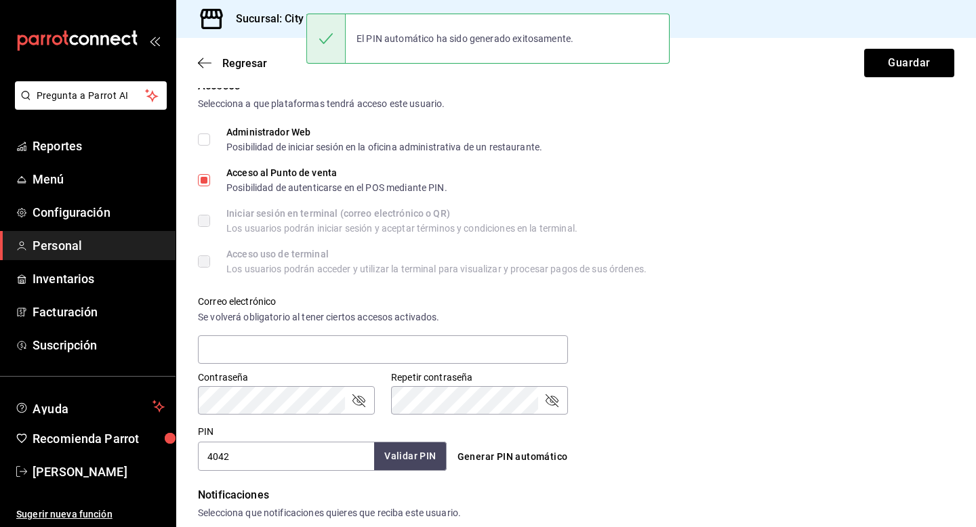
click at [400, 448] on button "Validar PIN" at bounding box center [410, 456] width 72 height 29
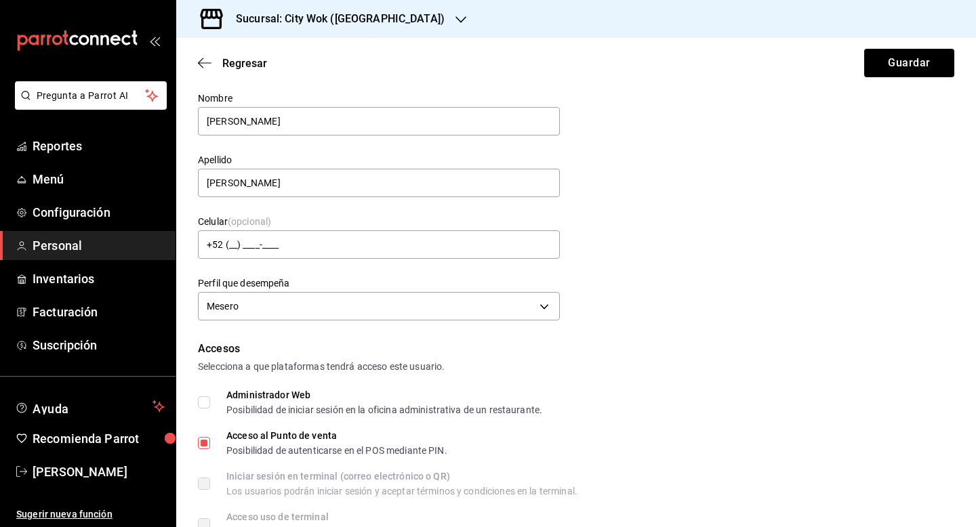
scroll to position [17, 0]
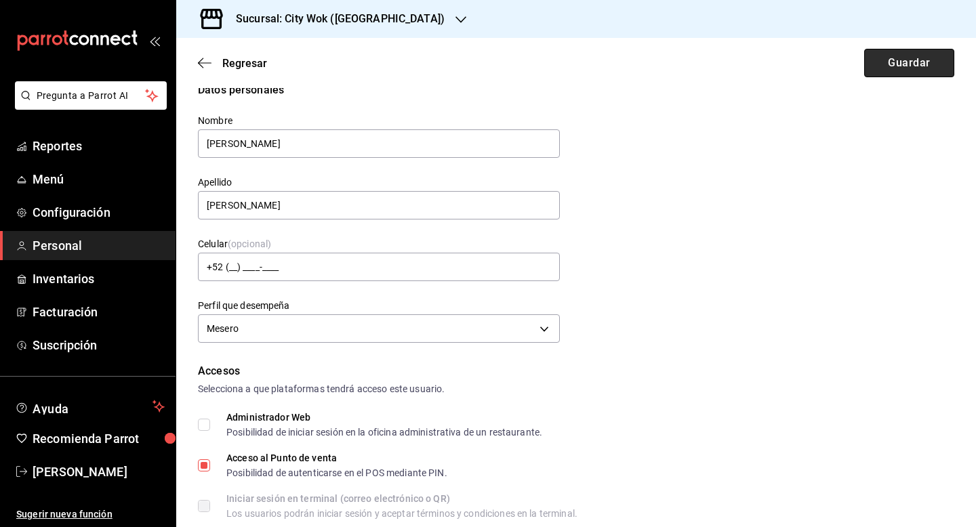
click at [879, 60] on button "Guardar" at bounding box center [909, 63] width 90 height 28
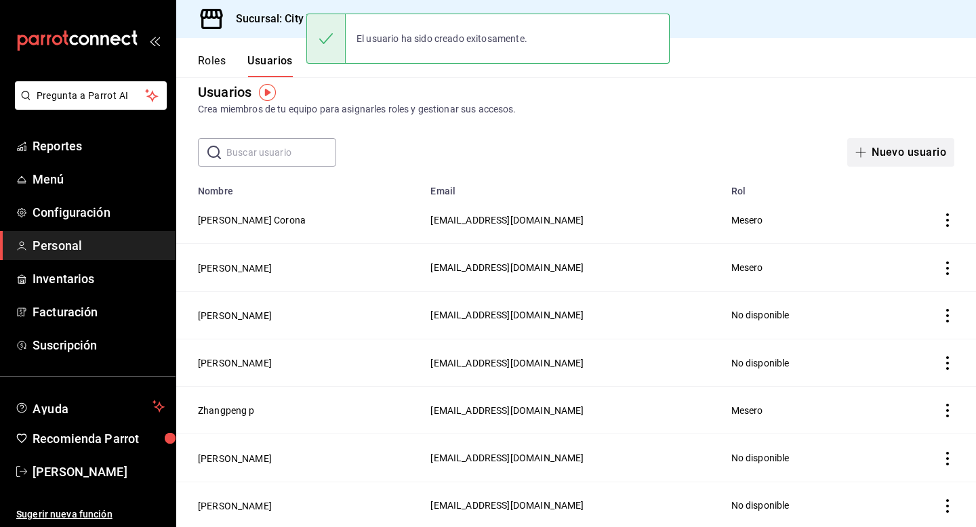
click at [899, 147] on button "Nuevo usuario" at bounding box center [900, 152] width 107 height 28
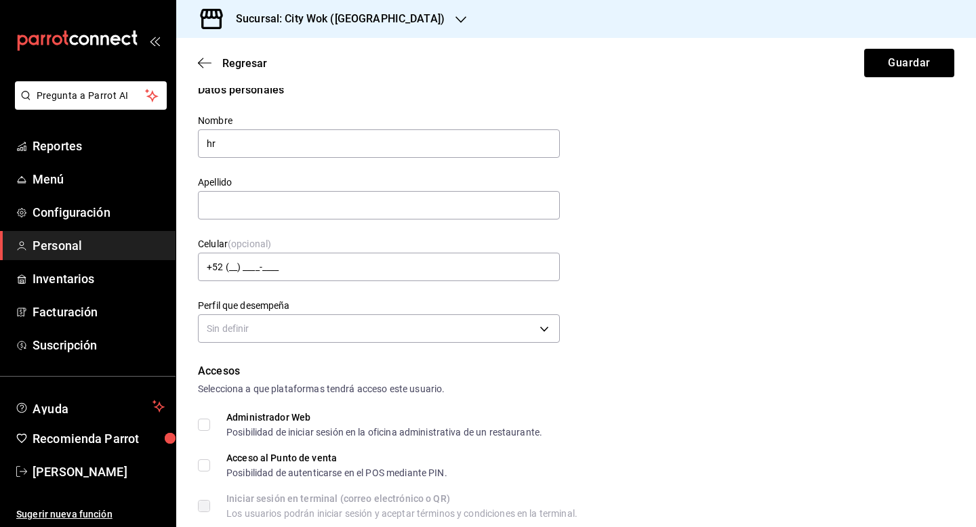
type input "h"
type input "[PERSON_NAME]"
click at [270, 199] on input "text" at bounding box center [379, 205] width 362 height 28
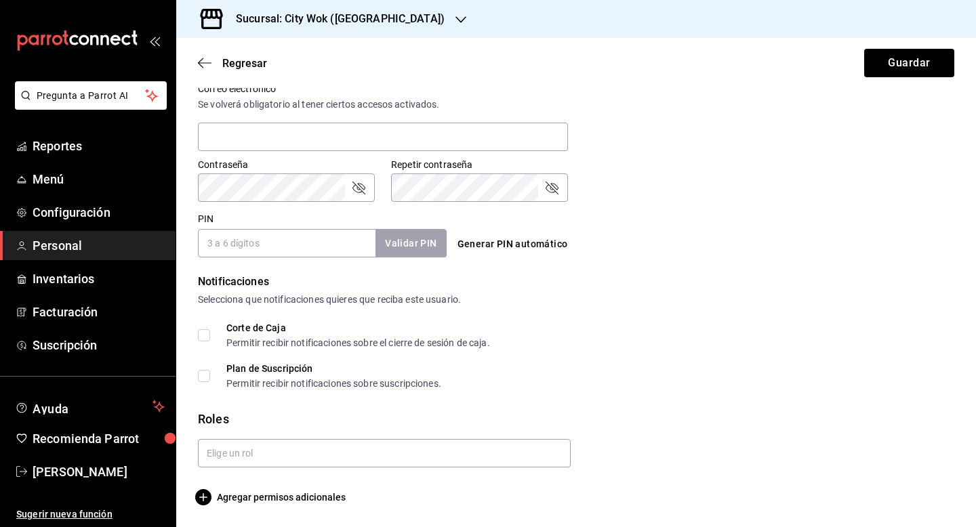
scroll to position [224, 0]
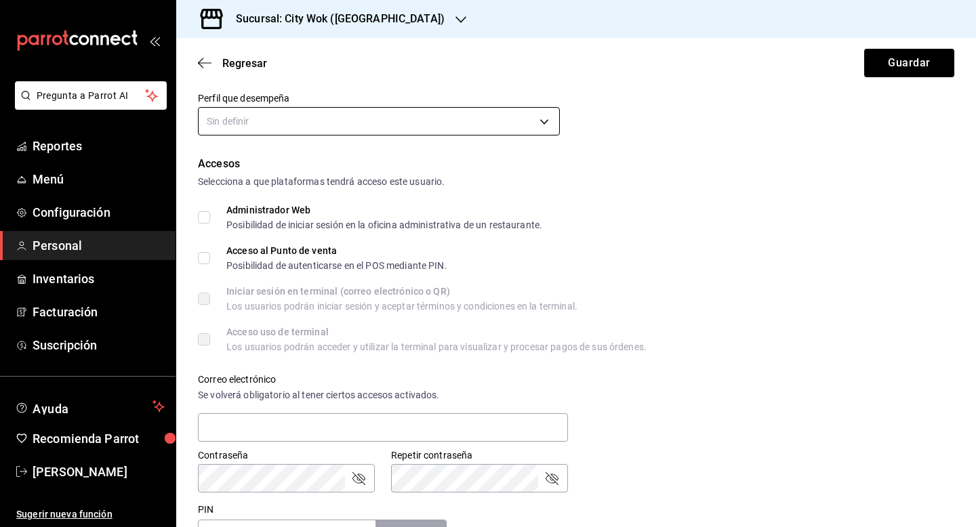
type input "[PERSON_NAME]"
click at [355, 126] on body "Pregunta a Parrot AI Reportes Menú Configuración Personal Inventarios Facturaci…" at bounding box center [488, 263] width 976 height 527
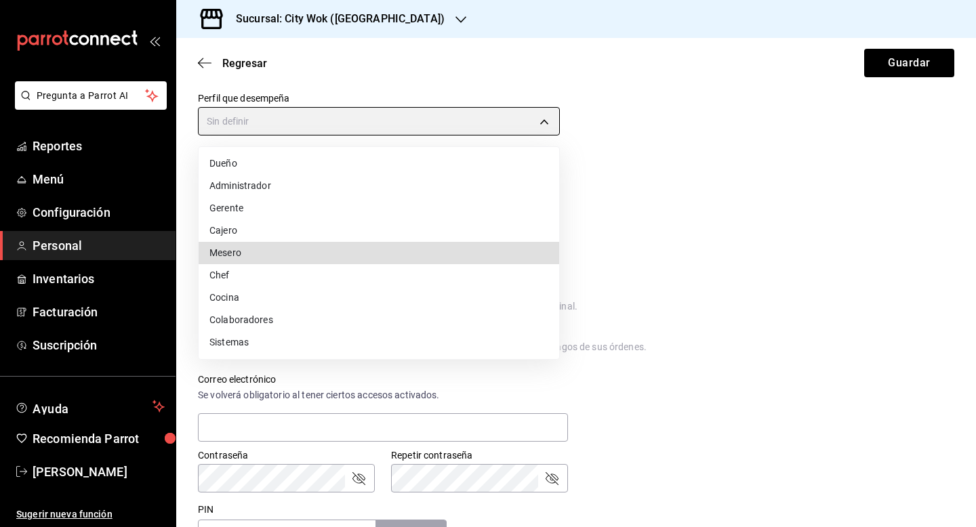
type input "WAITER"
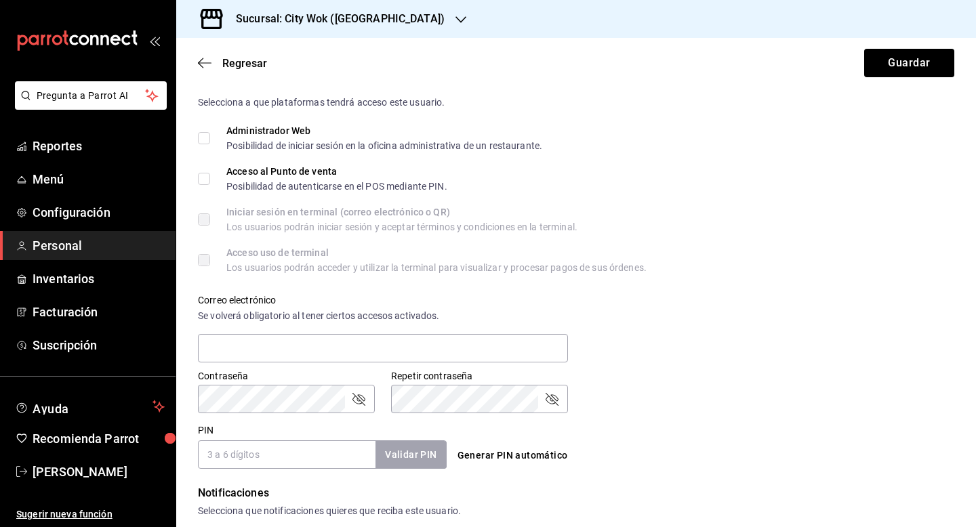
scroll to position [319, 0]
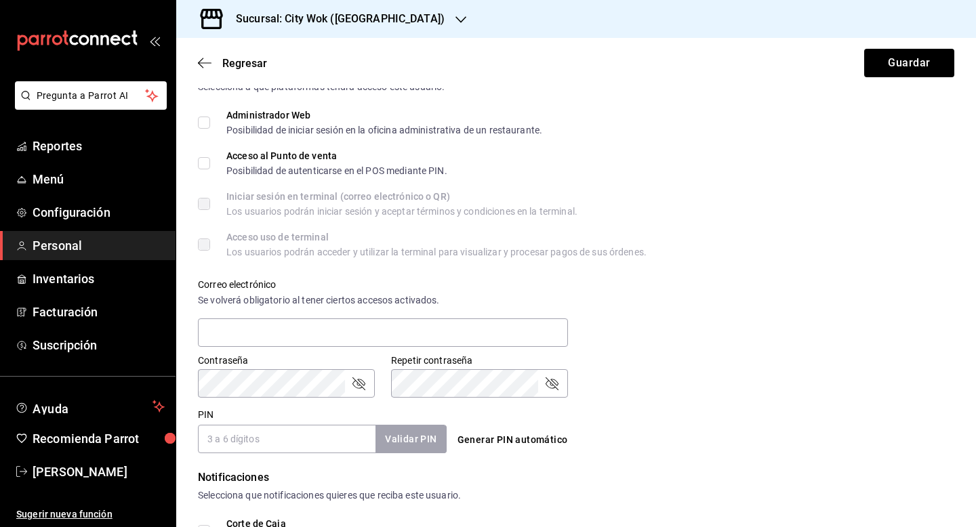
click at [201, 165] on input "Acceso al Punto de venta Posibilidad de autenticarse en el POS mediante PIN." at bounding box center [204, 163] width 12 height 12
checkbox input "true"
click at [505, 426] on div "Generar PIN automático" at bounding box center [574, 427] width 254 height 49
click at [501, 436] on button "Generar PIN automático" at bounding box center [512, 440] width 121 height 25
type input "2589"
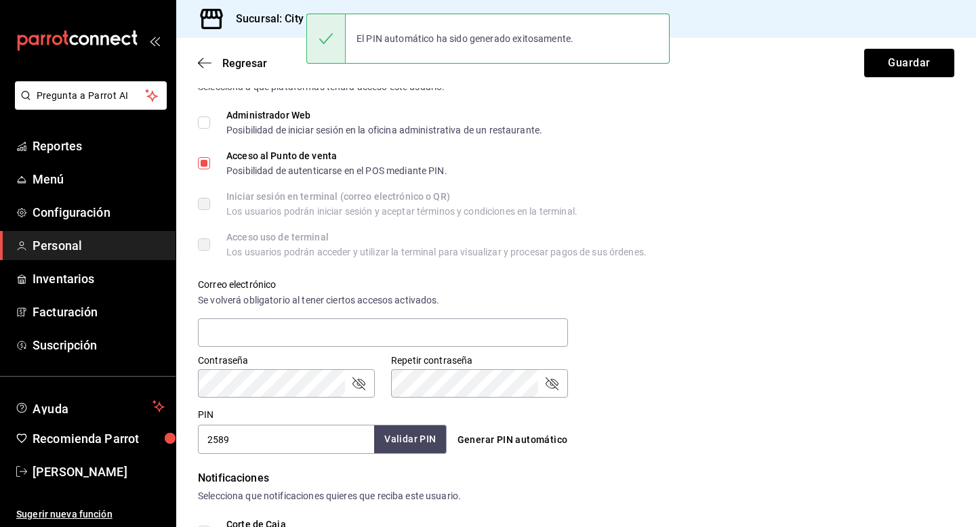
click at [399, 442] on button "Validar PIN" at bounding box center [410, 439] width 72 height 29
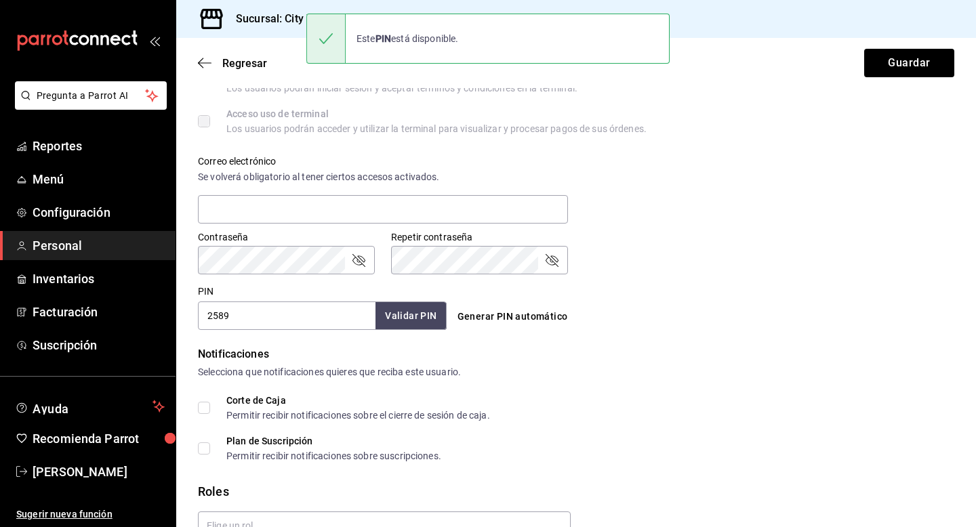
scroll to position [515, 0]
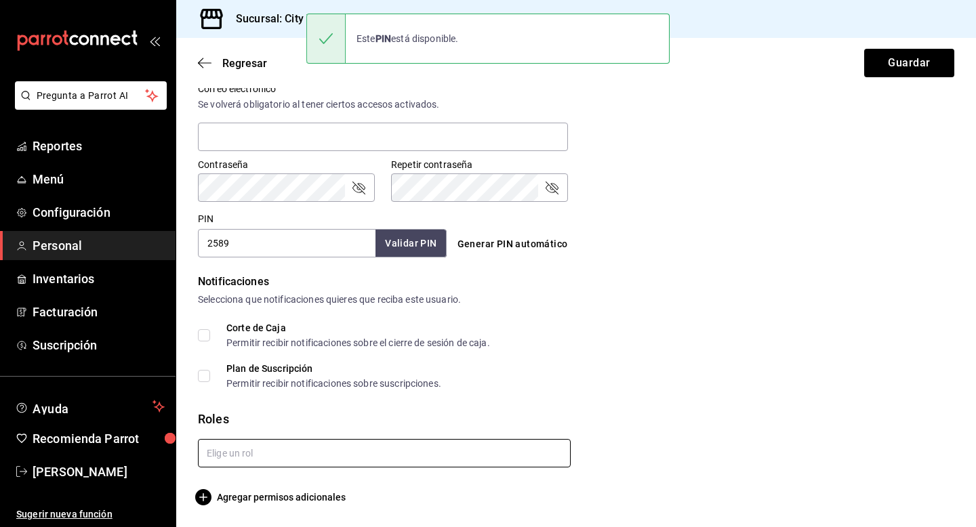
click at [527, 450] on input "text" at bounding box center [384, 453] width 373 height 28
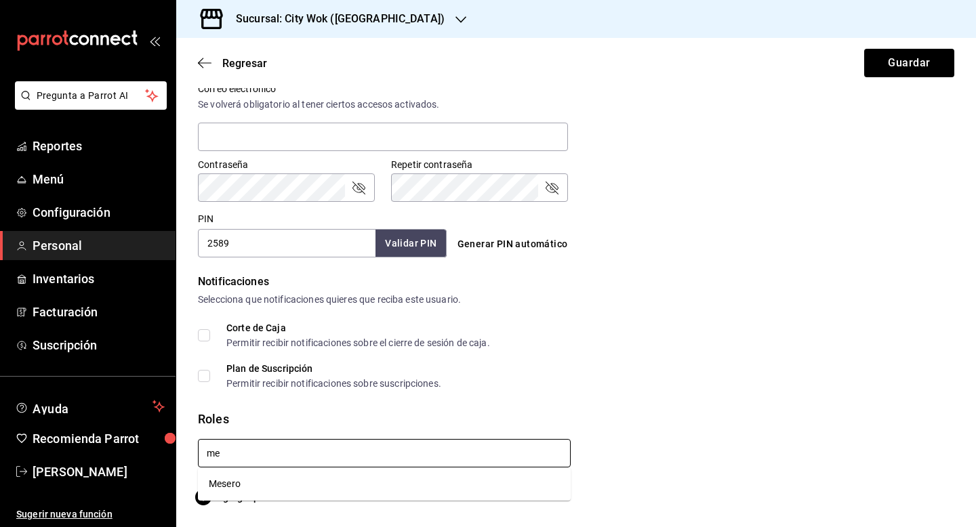
type input "me"
click at [864, 49] on button "Guardar" at bounding box center [909, 63] width 90 height 28
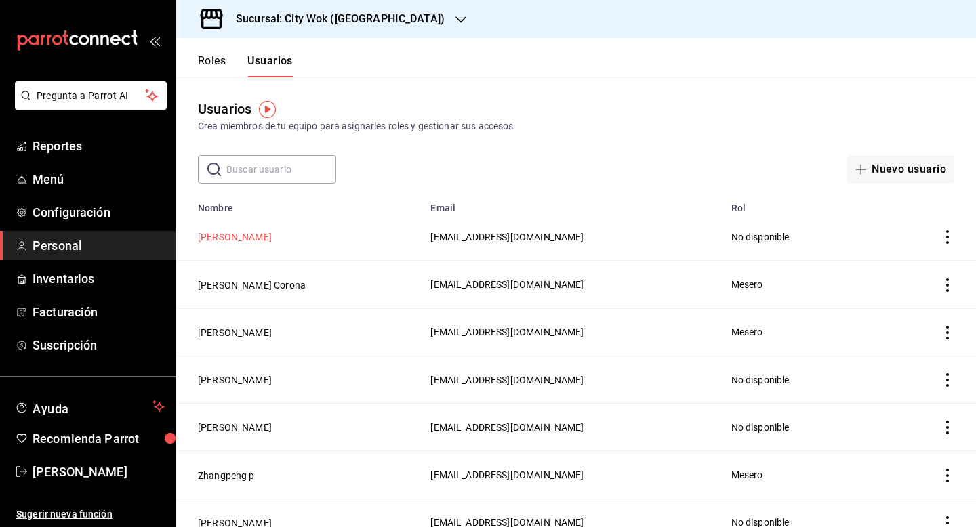
click at [236, 237] on button "[PERSON_NAME]" at bounding box center [235, 238] width 74 height 14
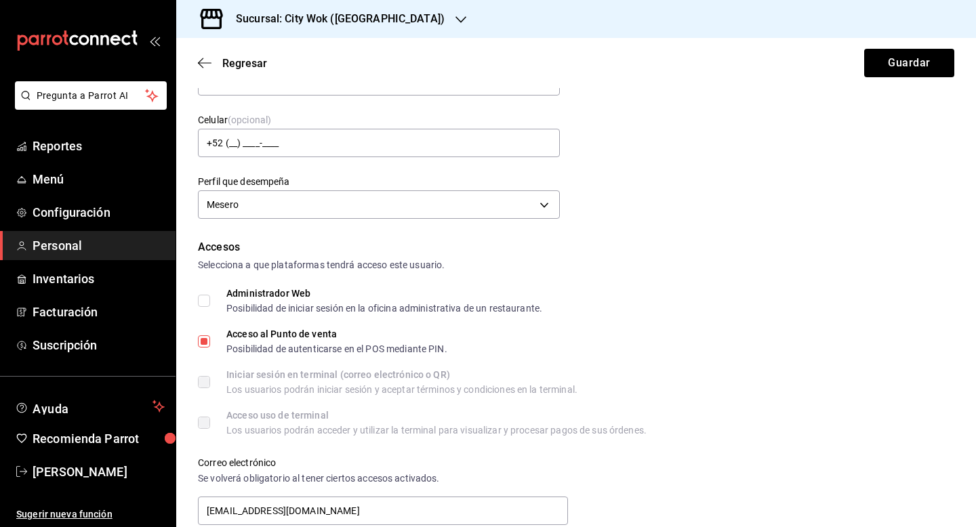
scroll to position [515, 0]
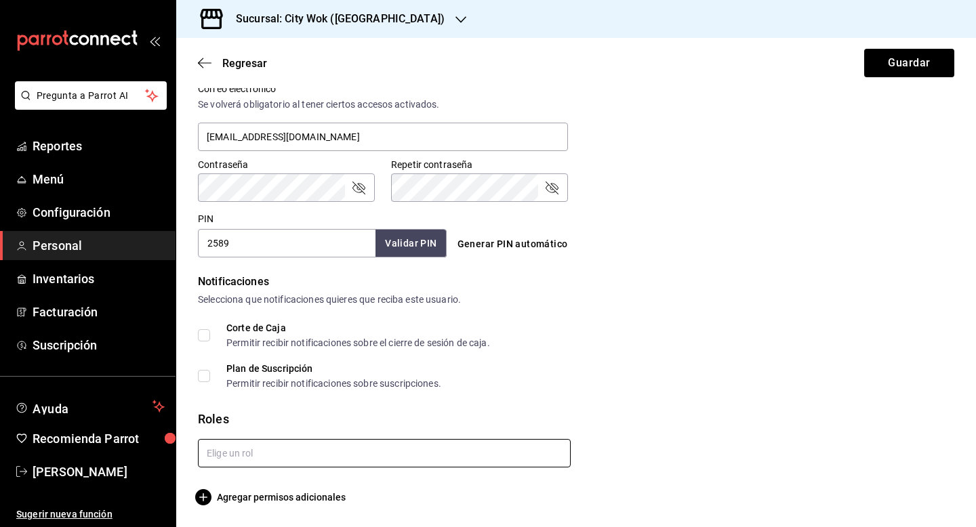
click at [255, 463] on input "text" at bounding box center [384, 453] width 373 height 28
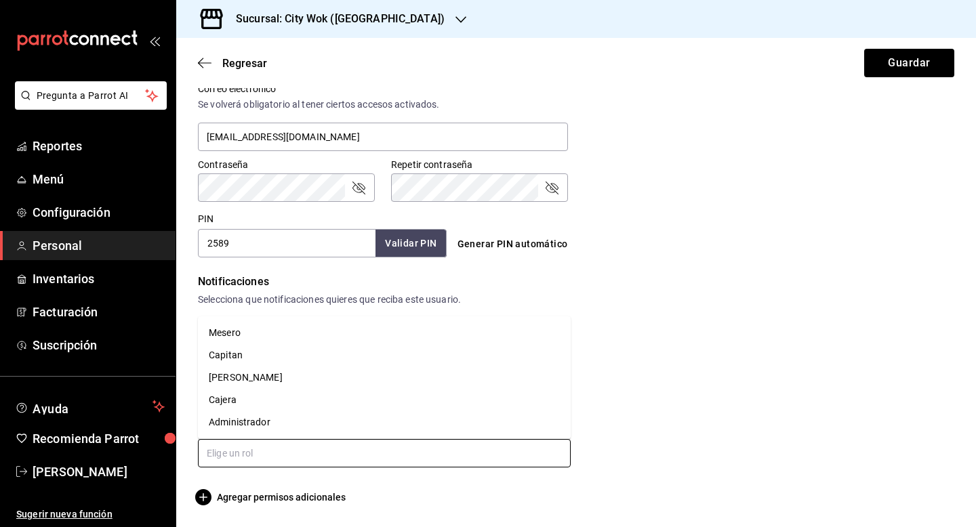
click at [245, 337] on li "Mesero" at bounding box center [384, 333] width 373 height 22
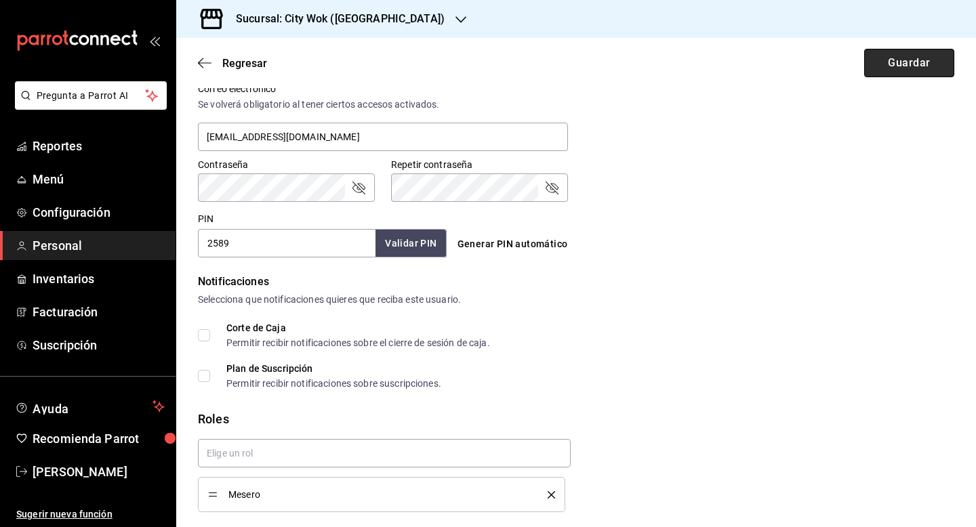
click at [927, 64] on button "Guardar" at bounding box center [909, 63] width 90 height 28
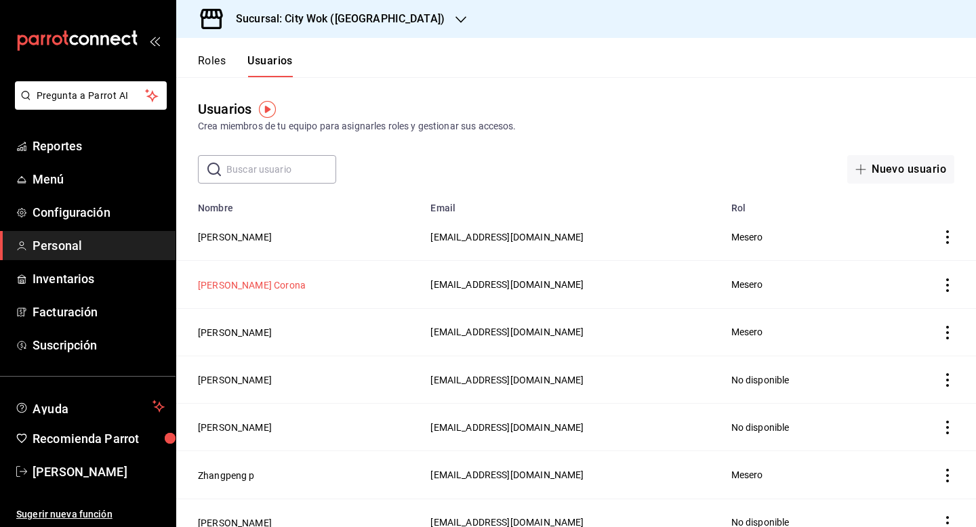
click at [267, 279] on button "[PERSON_NAME] Corona" at bounding box center [252, 286] width 108 height 14
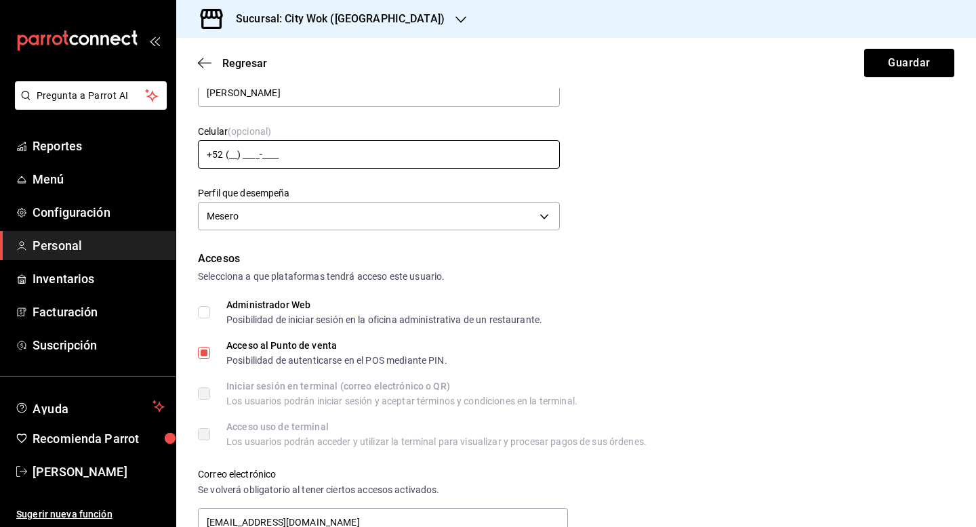
scroll to position [188, 0]
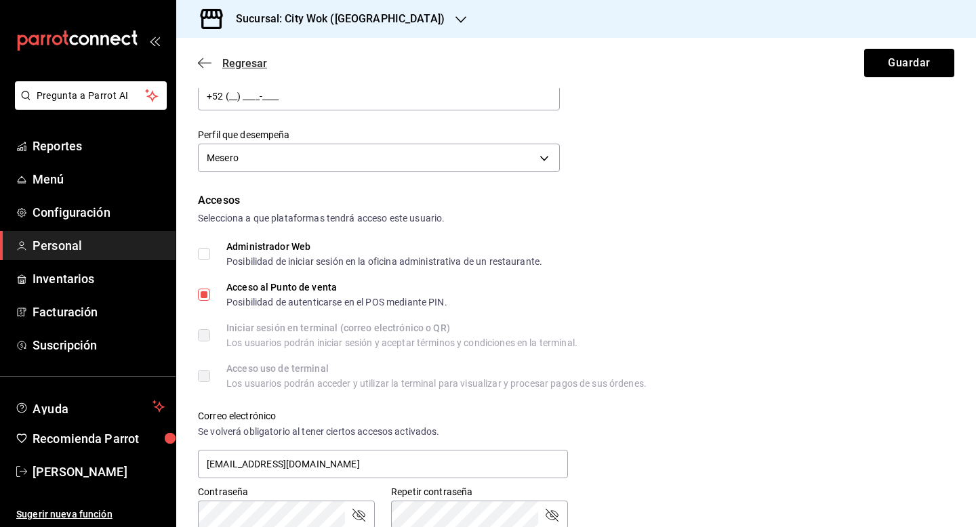
click at [210, 60] on icon "button" at bounding box center [205, 63] width 14 height 12
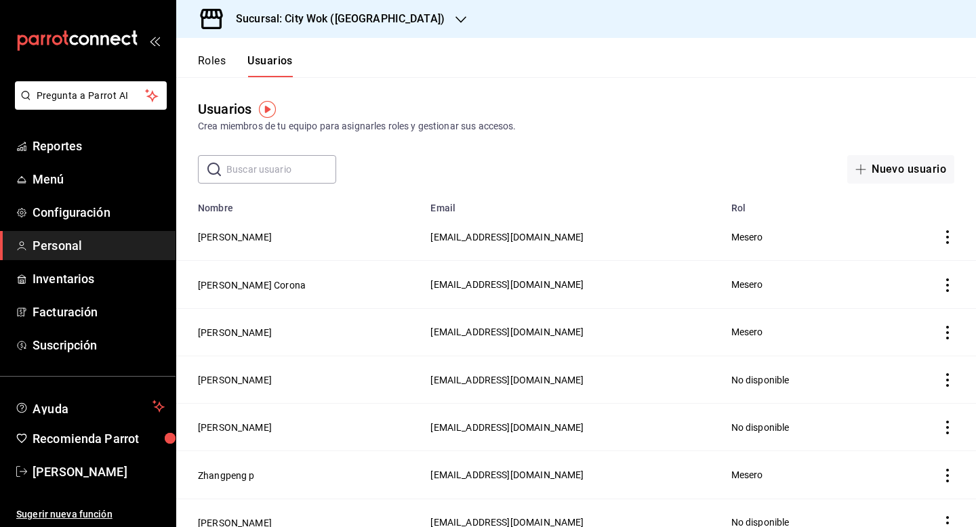
click at [277, 324] on td "[PERSON_NAME]" at bounding box center [299, 331] width 246 height 47
click at [272, 327] on button "[PERSON_NAME]" at bounding box center [235, 333] width 74 height 14
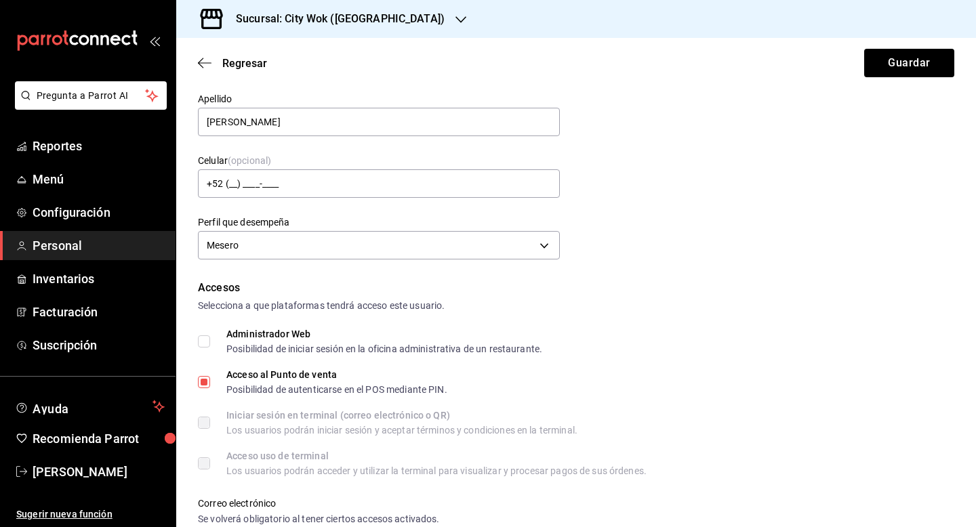
scroll to position [460, 0]
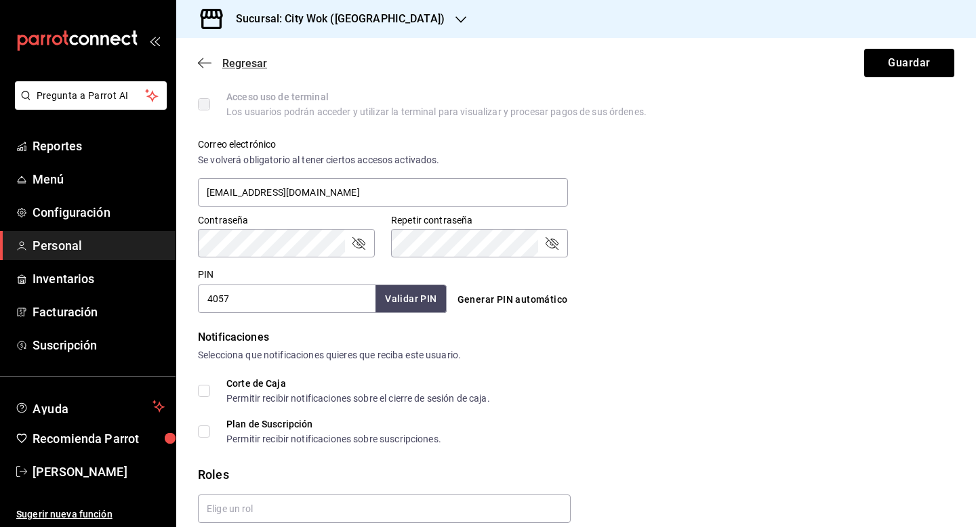
click at [209, 61] on icon "button" at bounding box center [205, 63] width 14 height 12
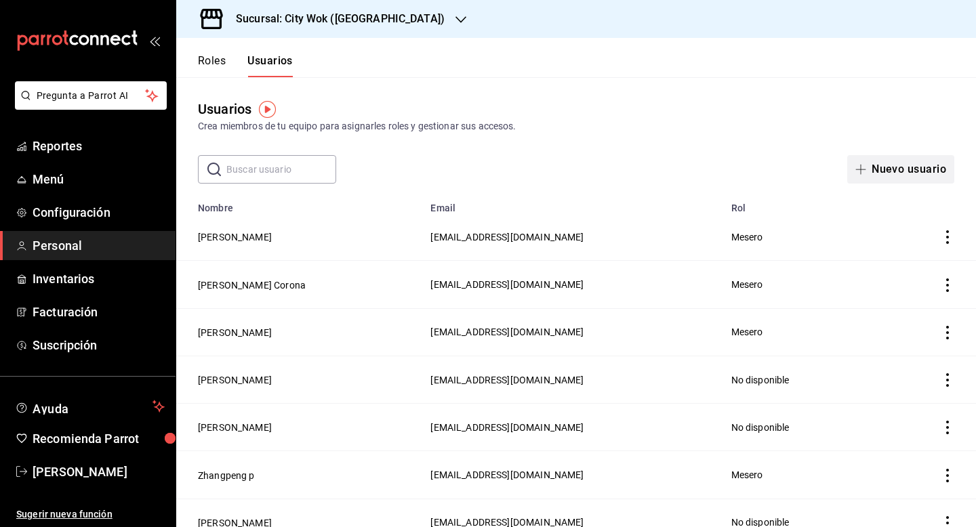
click at [905, 156] on button "Nuevo usuario" at bounding box center [900, 169] width 107 height 28
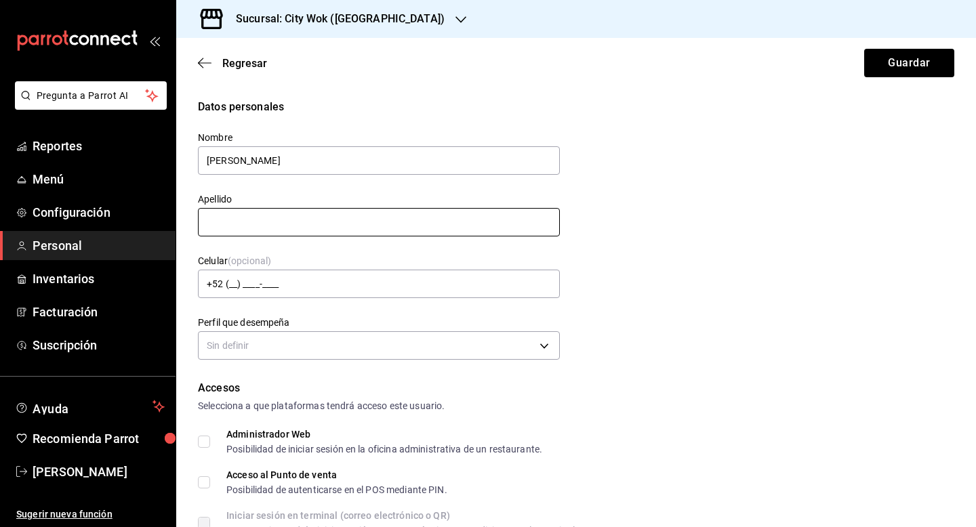
type input "[PERSON_NAME]"
click at [271, 224] on input "text" at bounding box center [379, 222] width 362 height 28
type input "a"
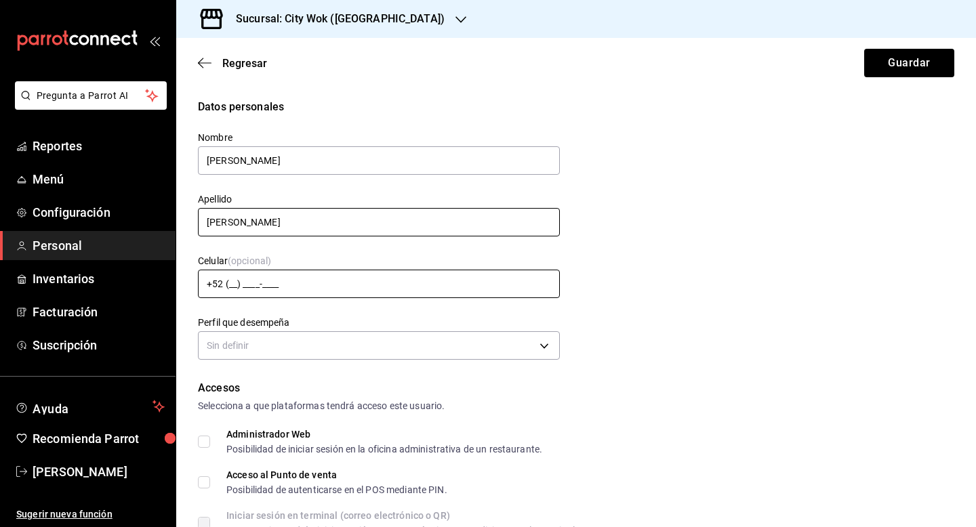
scroll to position [370, 0]
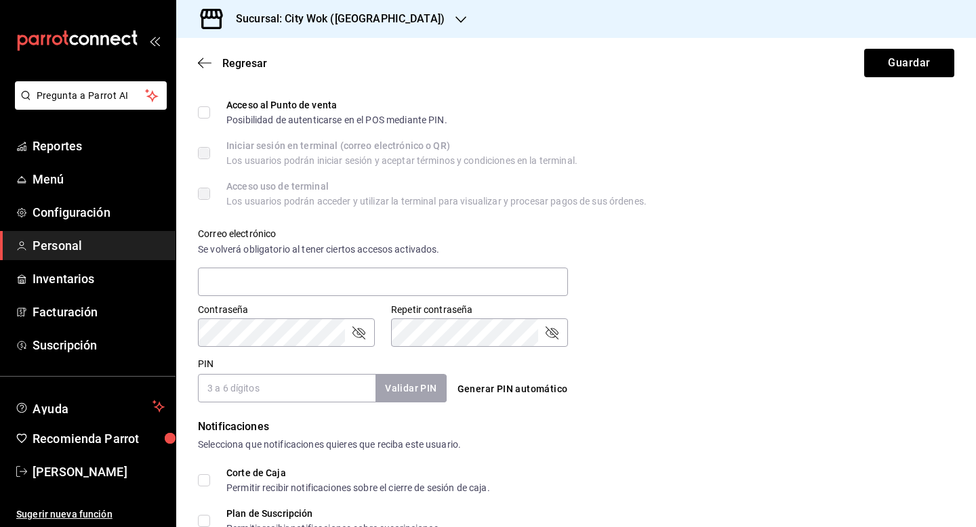
type input "[PERSON_NAME]"
click at [197, 58] on div "Regresar Guardar" at bounding box center [576, 63] width 800 height 50
click at [204, 63] on icon "button" at bounding box center [205, 62] width 14 height 1
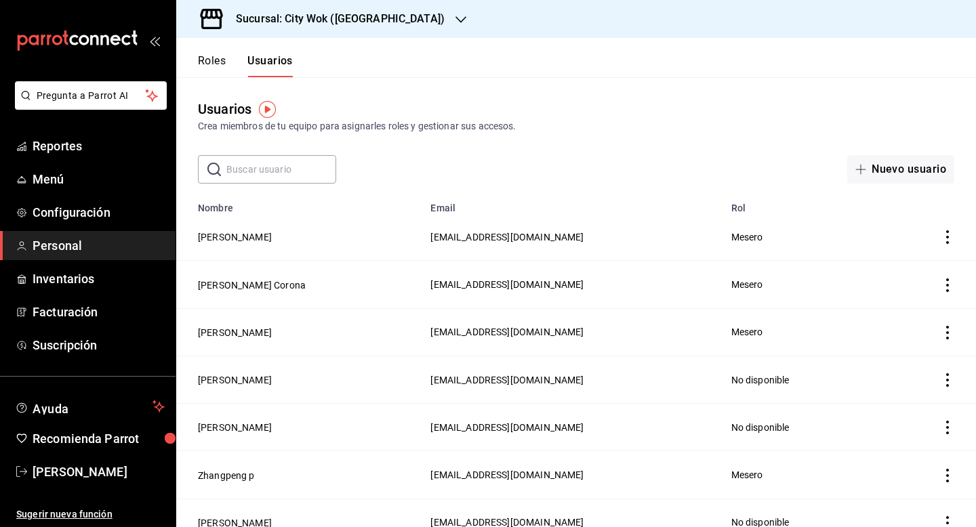
click at [275, 162] on input "text" at bounding box center [281, 169] width 110 height 27
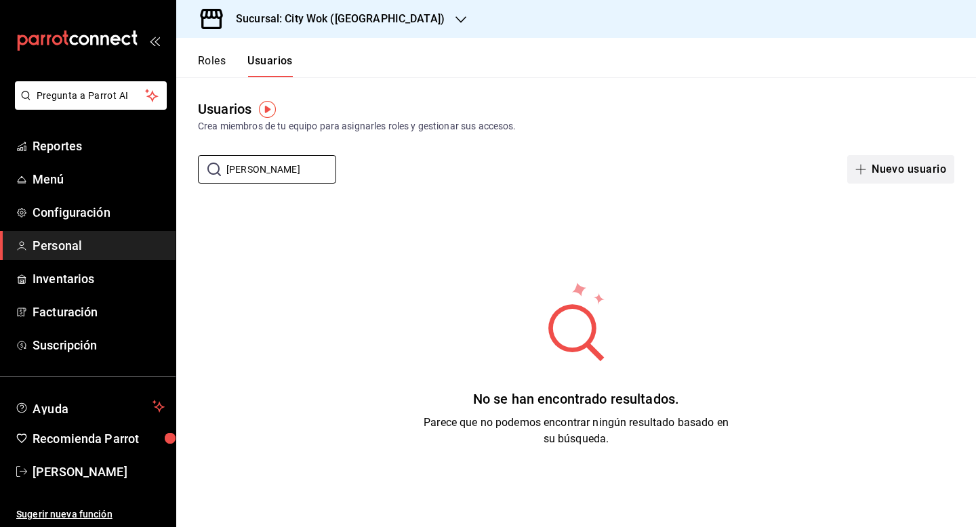
type input "[PERSON_NAME]"
click at [861, 171] on icon "button" at bounding box center [861, 169] width 11 height 11
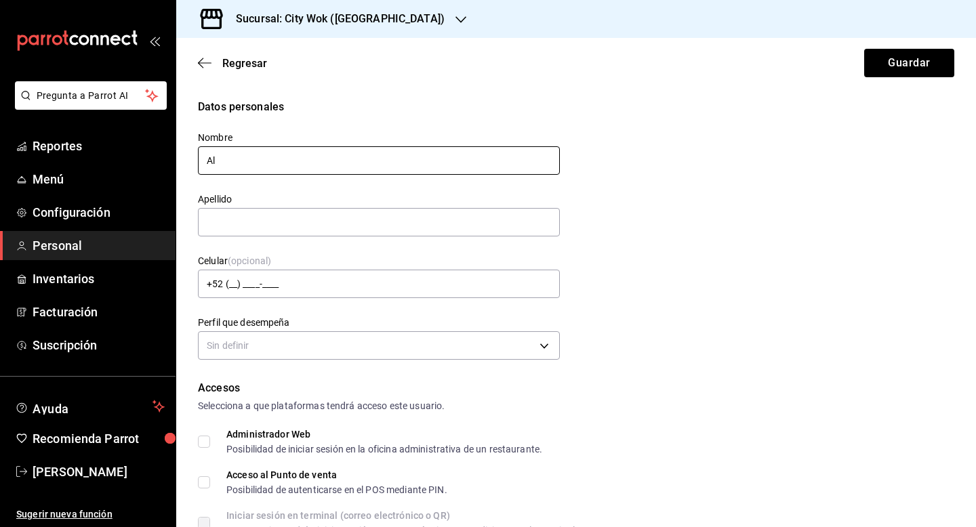
type input "[PERSON_NAME]"
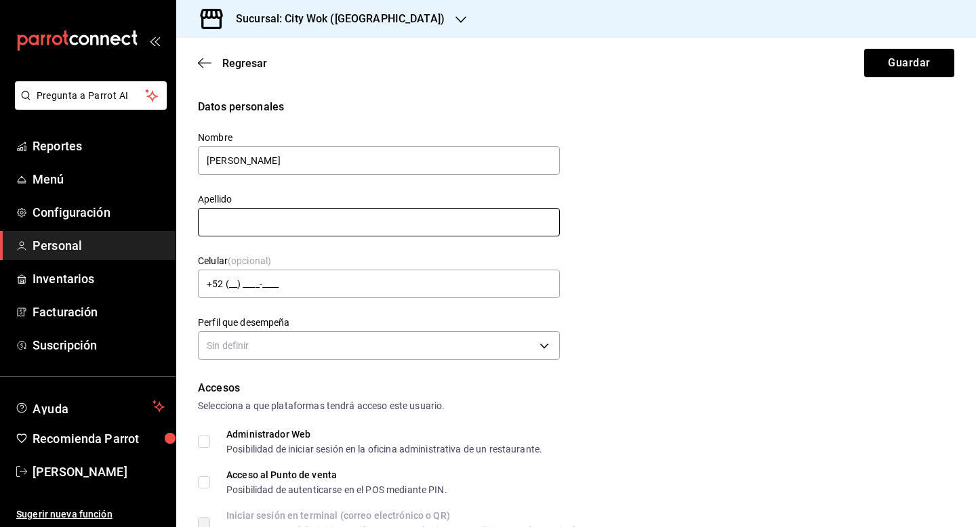
click at [252, 226] on input "text" at bounding box center [379, 222] width 362 height 28
type input "[PERSON_NAME]"
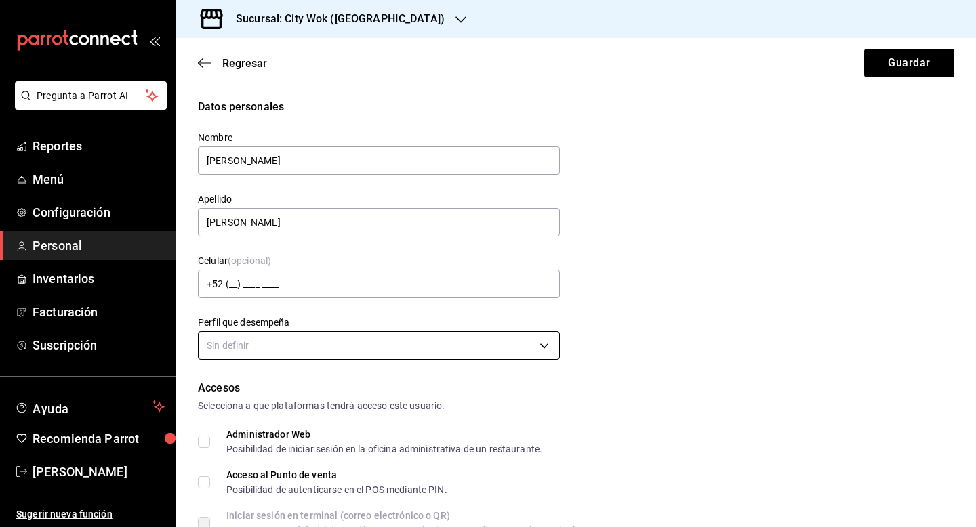
click at [257, 348] on body "Pregunta a Parrot AI Reportes Menú Configuración Personal Inventarios Facturaci…" at bounding box center [488, 263] width 976 height 527
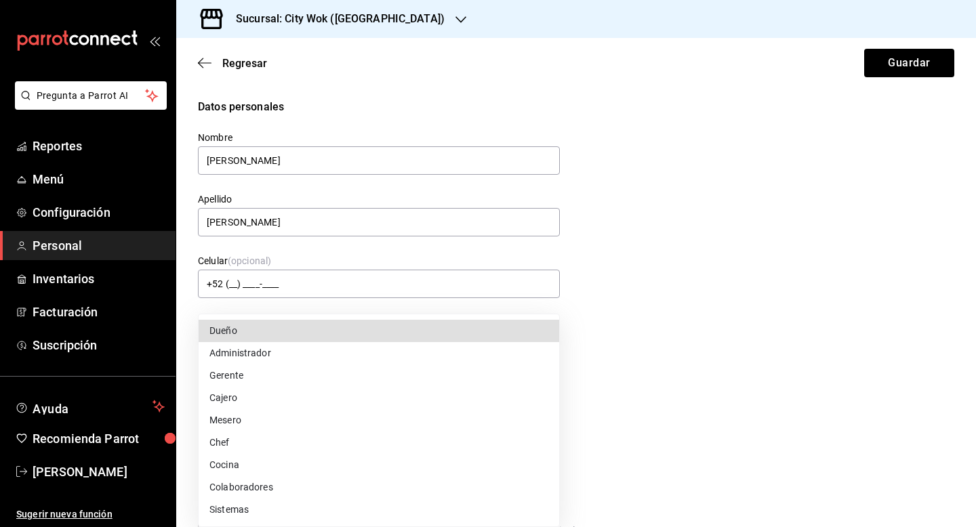
click at [257, 425] on li "Mesero" at bounding box center [379, 420] width 361 height 22
type input "WAITER"
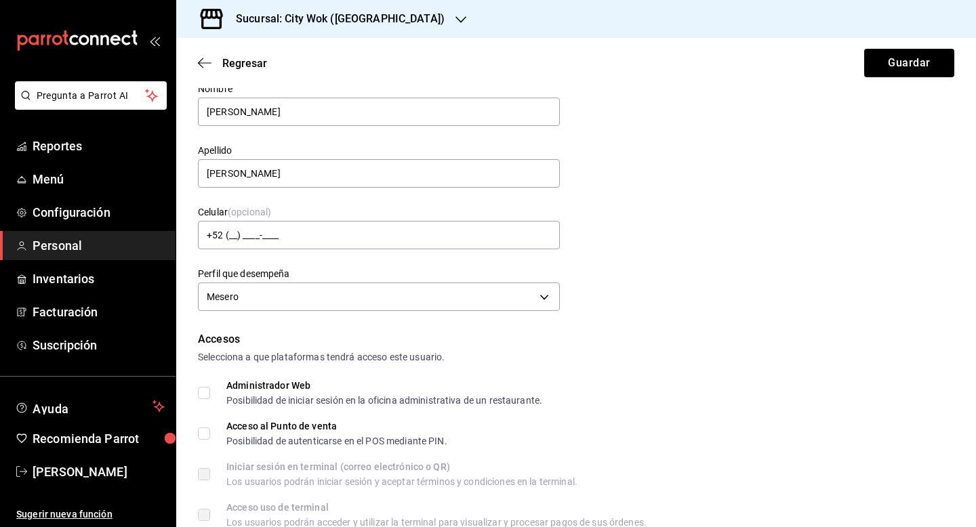
click at [207, 434] on input "Acceso al Punto de venta Posibilidad de autenticarse en el POS mediante PIN." at bounding box center [204, 434] width 12 height 12
checkbox input "true"
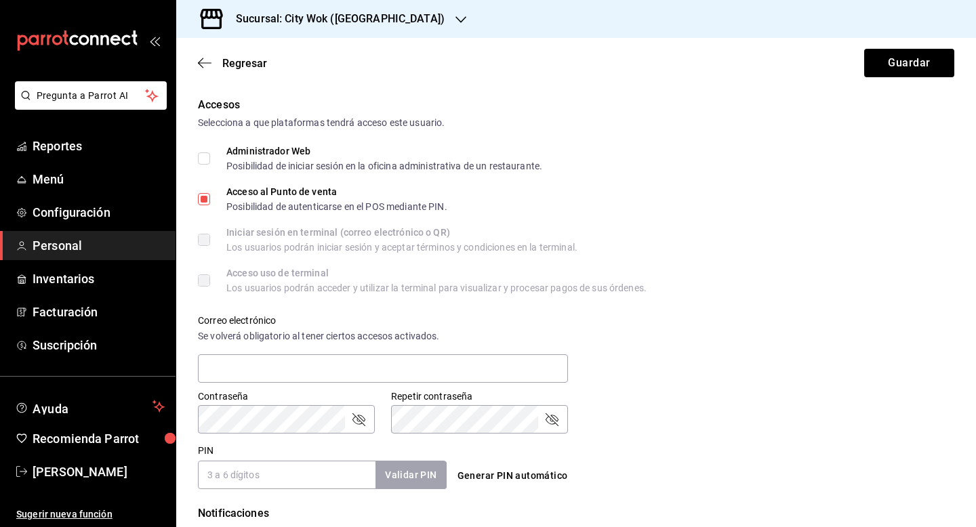
click at [495, 474] on button "Generar PIN automático" at bounding box center [512, 476] width 121 height 25
type input "4397"
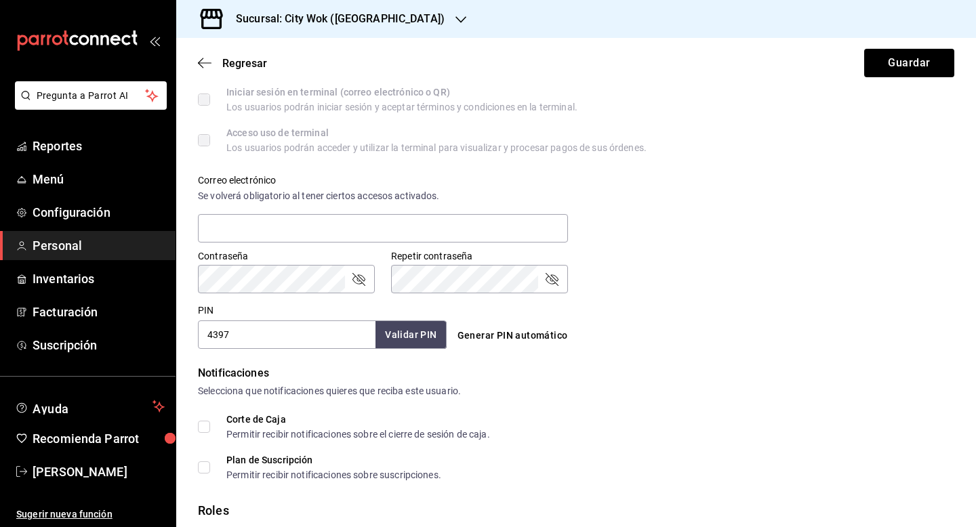
scroll to position [515, 0]
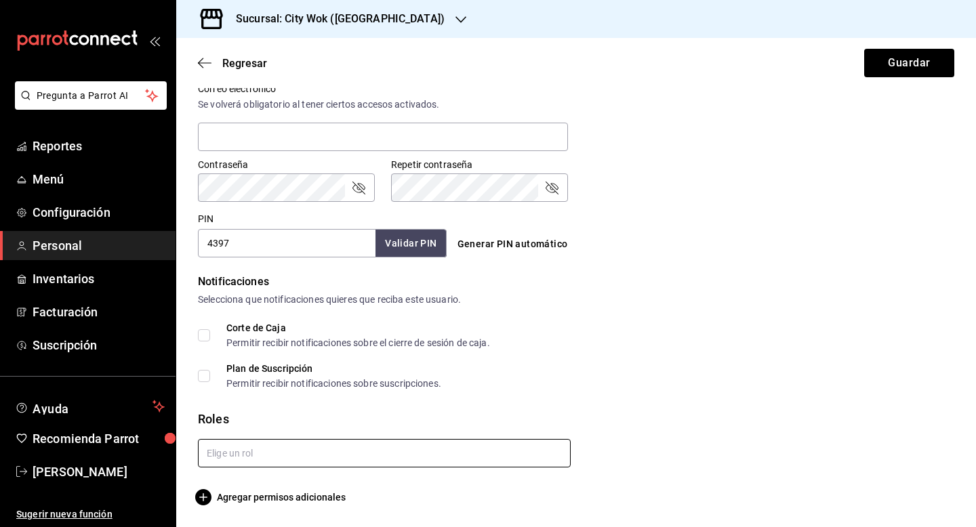
click at [279, 445] on input "text" at bounding box center [384, 453] width 373 height 28
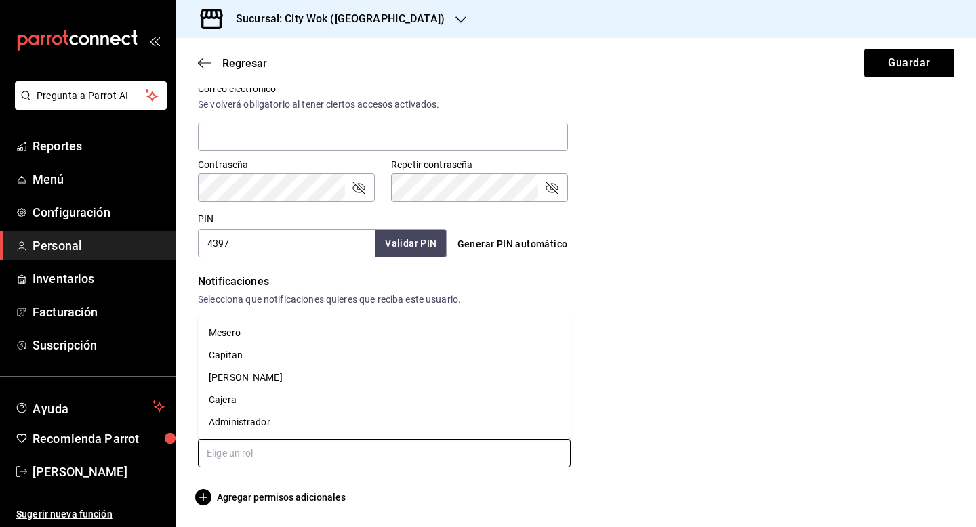
click at [277, 337] on li "Mesero" at bounding box center [384, 333] width 373 height 22
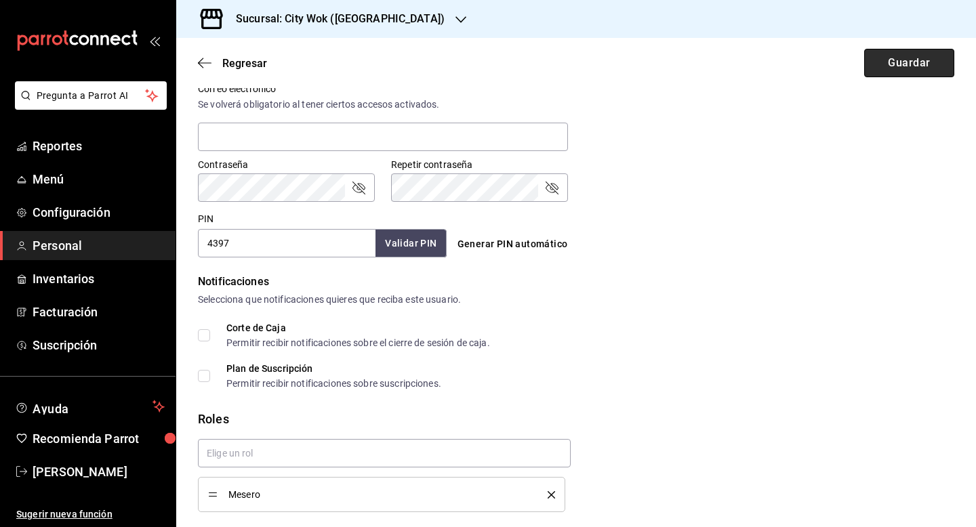
click at [935, 66] on button "Guardar" at bounding box center [909, 63] width 90 height 28
